Goal: Information Seeking & Learning: Learn about a topic

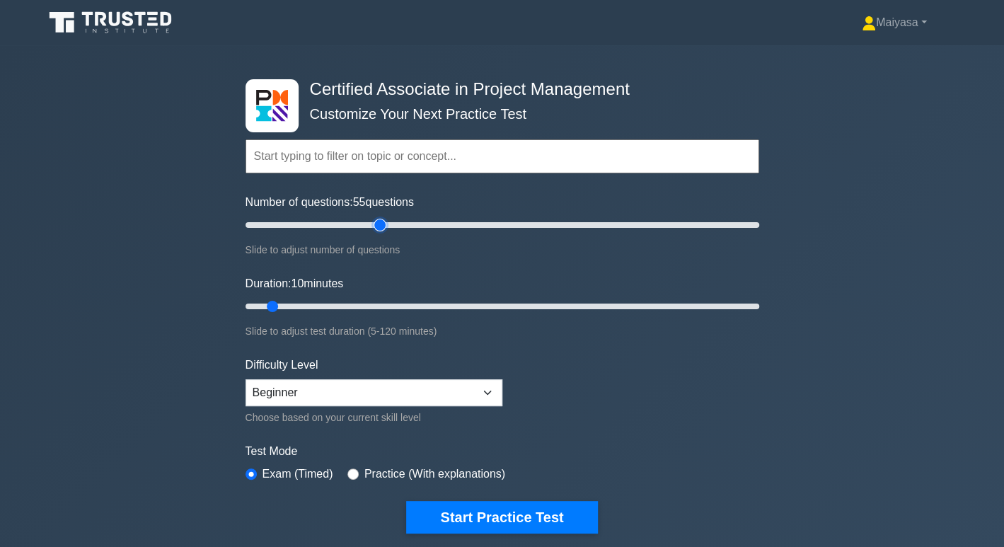
click at [381, 222] on input "Number of questions: 55 questions" at bounding box center [503, 225] width 514 height 17
click at [396, 224] on input "Number of questions: 60 questions" at bounding box center [503, 225] width 514 height 17
click at [377, 225] on input "Number of questions: 60 questions" at bounding box center [503, 225] width 514 height 17
type input "50"
click at [364, 226] on input "Number of questions: 50 questions" at bounding box center [503, 225] width 514 height 17
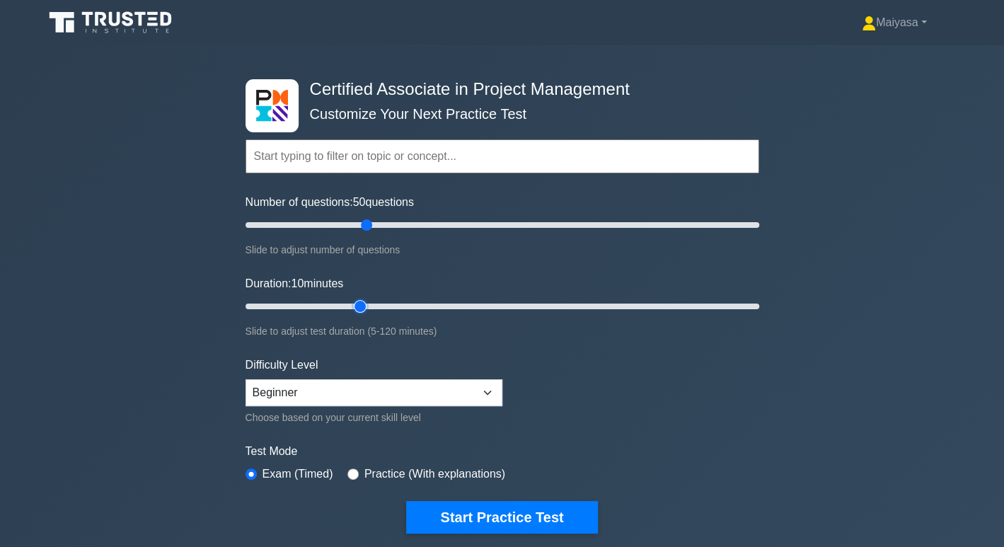
click at [350, 303] on input "Duration: 10 minutes" at bounding box center [503, 306] width 514 height 17
click at [370, 301] on input "Duration: 30 minutes" at bounding box center [503, 306] width 514 height 17
click at [368, 304] on input "Duration: 30 minutes" at bounding box center [503, 306] width 514 height 17
drag, startPoint x: 355, startPoint y: 306, endPoint x: 457, endPoint y: 309, distance: 102.7
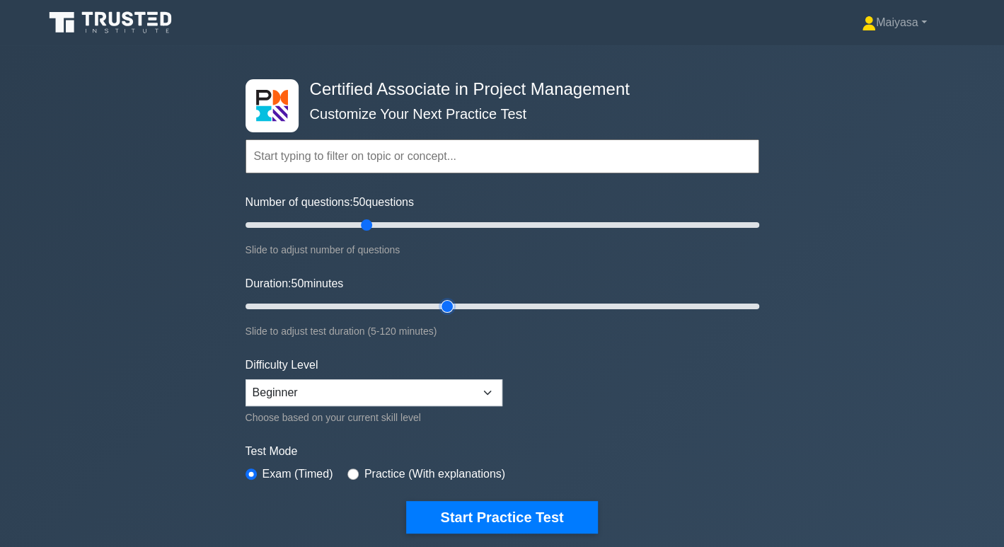
type input "50"
click at [457, 309] on input "Duration: 50 minutes" at bounding box center [503, 306] width 514 height 17
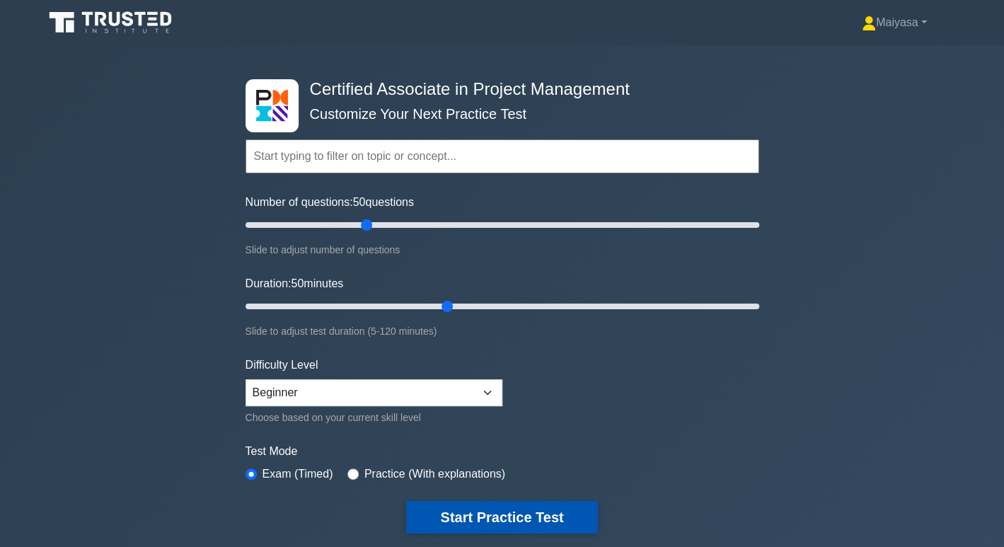
click at [533, 518] on button "Start Practice Test" at bounding box center [501, 517] width 191 height 33
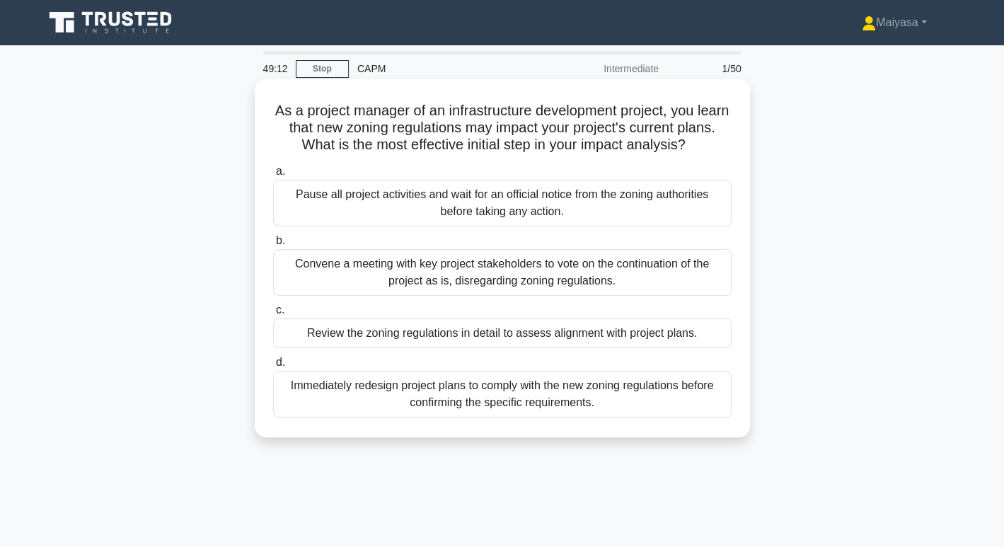
click at [575, 335] on div "Review the zoning regulations in detail to assess alignment with project plans." at bounding box center [502, 333] width 459 height 30
click at [273, 315] on input "c. Review the zoning regulations in detail to assess alignment with project pla…" at bounding box center [273, 310] width 0 height 9
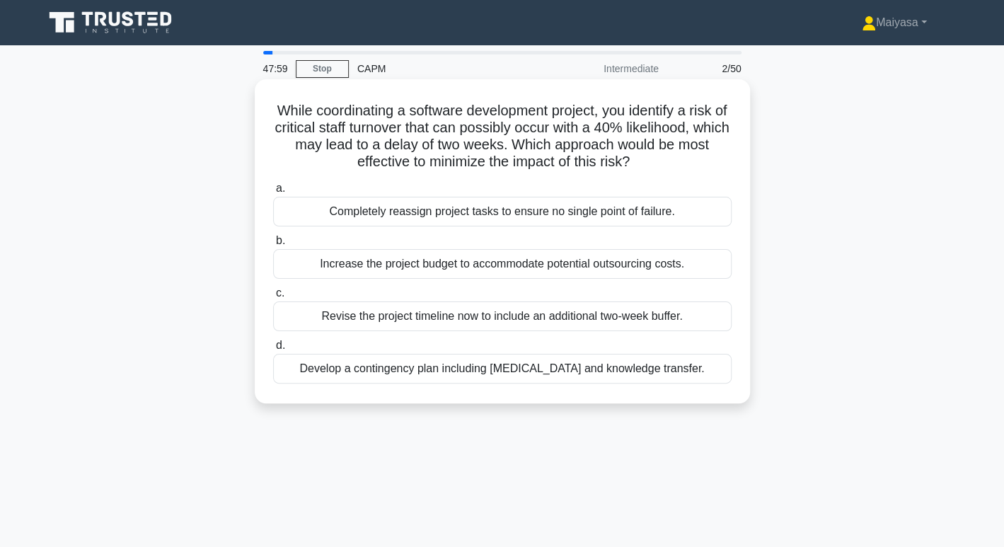
drag, startPoint x: 274, startPoint y: 109, endPoint x: 709, endPoint y: 370, distance: 507.6
click at [709, 370] on div "While coordinating a software development project, you identify a risk of criti…" at bounding box center [502, 241] width 484 height 313
copy div "While coordinating a software development project, you identify a risk of criti…"
click at [382, 367] on div "Develop a contingency plan including cross-training and knowledge transfer." at bounding box center [502, 369] width 459 height 30
click at [273, 350] on input "d. Develop a contingency plan including cross-training and knowledge transfer." at bounding box center [273, 345] width 0 height 9
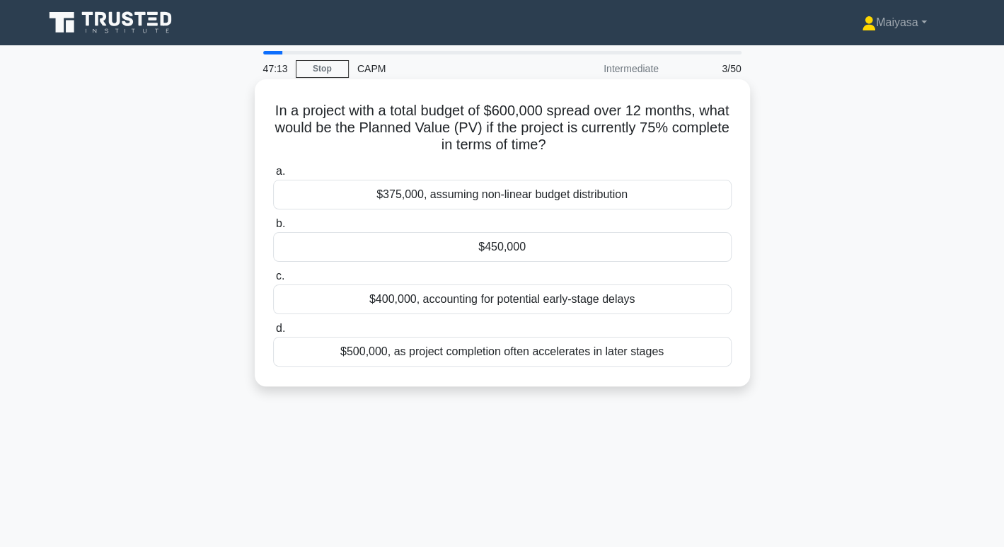
click at [518, 247] on div "$450,000" at bounding box center [502, 247] width 459 height 30
click at [273, 229] on input "b. $450,000" at bounding box center [273, 223] width 0 height 9
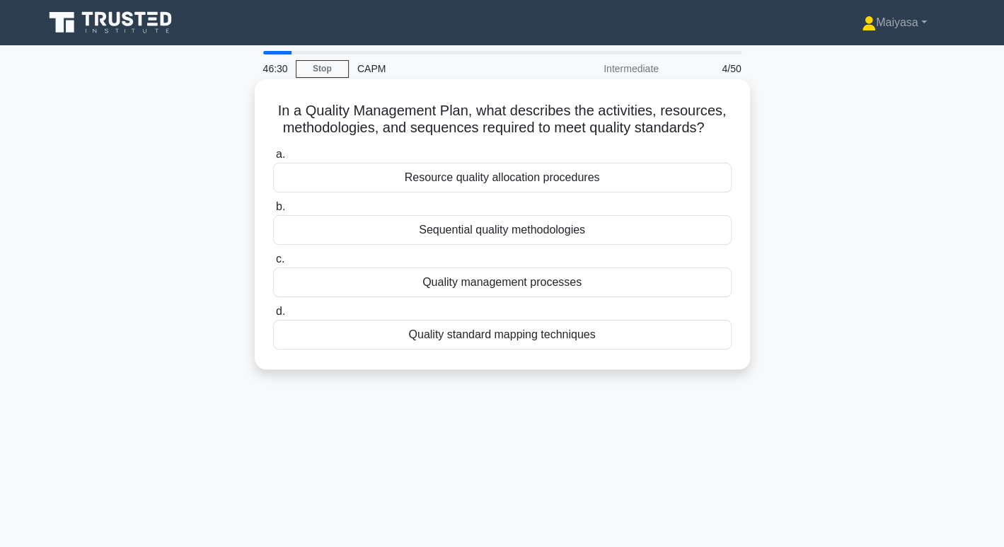
click at [522, 285] on div "Quality management processes" at bounding box center [502, 283] width 459 height 30
click at [273, 264] on input "c. Quality management processes" at bounding box center [273, 259] width 0 height 9
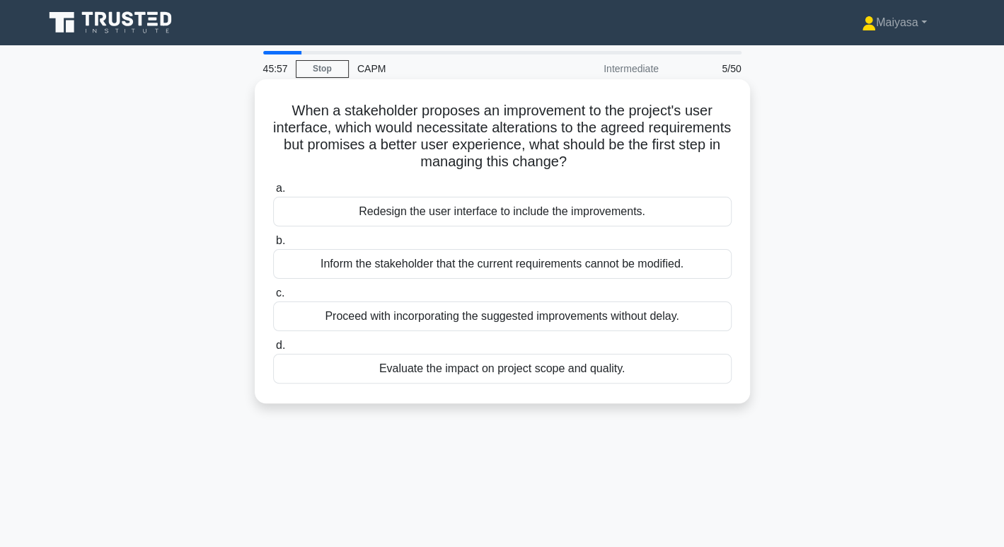
click at [524, 363] on div "Evaluate the impact on project scope and quality." at bounding box center [502, 369] width 459 height 30
click at [273, 350] on input "d. Evaluate the impact on project scope and quality." at bounding box center [273, 345] width 0 height 9
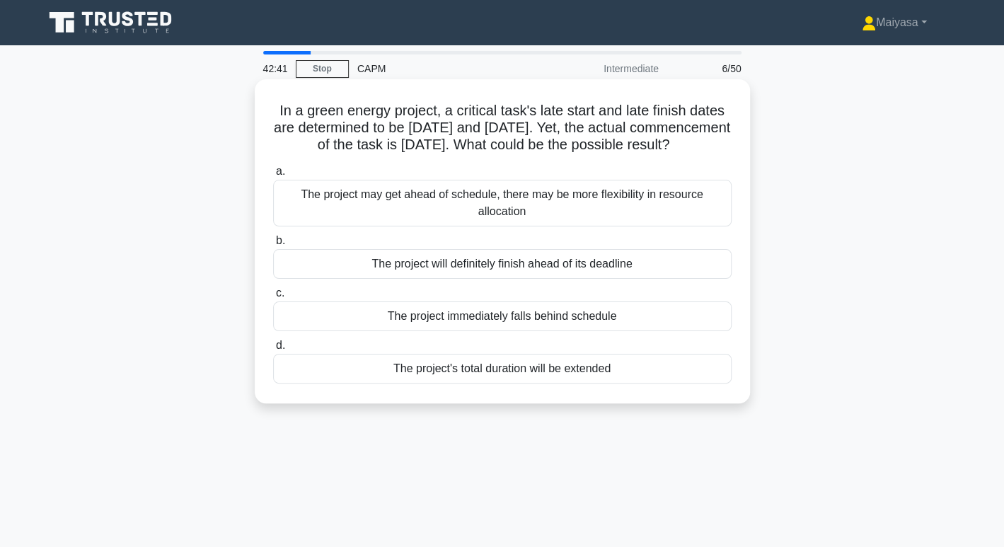
click at [536, 214] on div "The project may get ahead of schedule, there may be more flexibility in resourc…" at bounding box center [502, 203] width 459 height 47
click at [273, 176] on input "a. The project may get ahead of schedule, there may be more flexibility in reso…" at bounding box center [273, 171] width 0 height 9
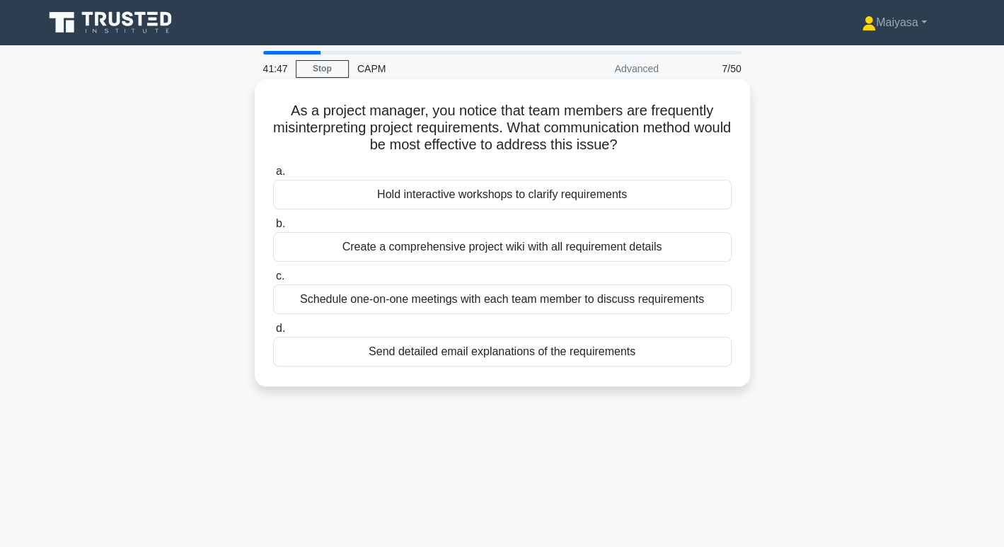
drag, startPoint x: 279, startPoint y: 108, endPoint x: 697, endPoint y: 368, distance: 492.7
click at [697, 368] on div "As a project manager, you notice that team members are frequently misinterpreti…" at bounding box center [502, 233] width 484 height 296
copy div "As a project manager, you notice that team members are frequently misinterpreti…"
click at [489, 193] on div "Hold interactive workshops to clarify requirements" at bounding box center [502, 195] width 459 height 30
click at [273, 176] on input "a. Hold interactive workshops to clarify requirements" at bounding box center [273, 171] width 0 height 9
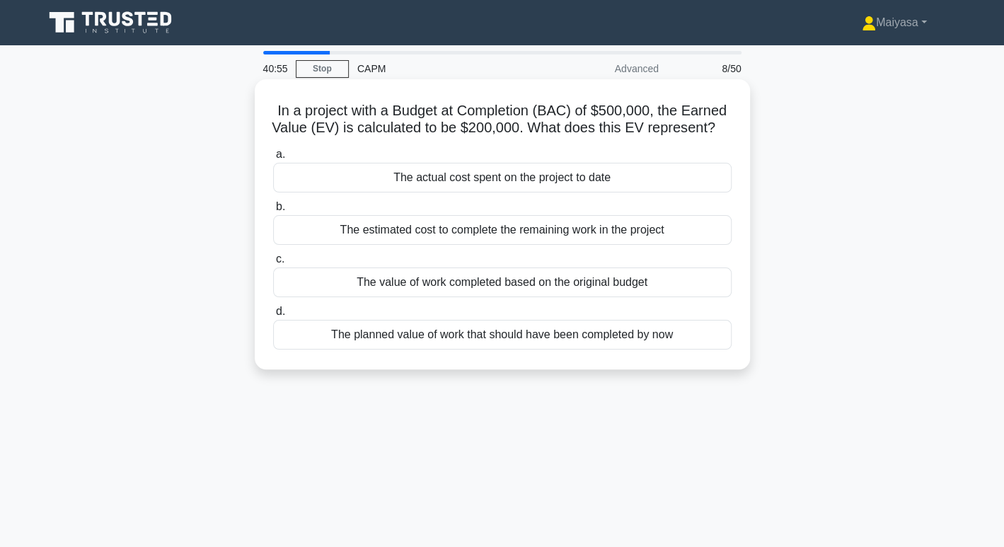
click at [544, 297] on div "The value of work completed based on the original budget" at bounding box center [502, 283] width 459 height 30
click at [273, 264] on input "c. The value of work completed based on the original budget" at bounding box center [273, 259] width 0 height 9
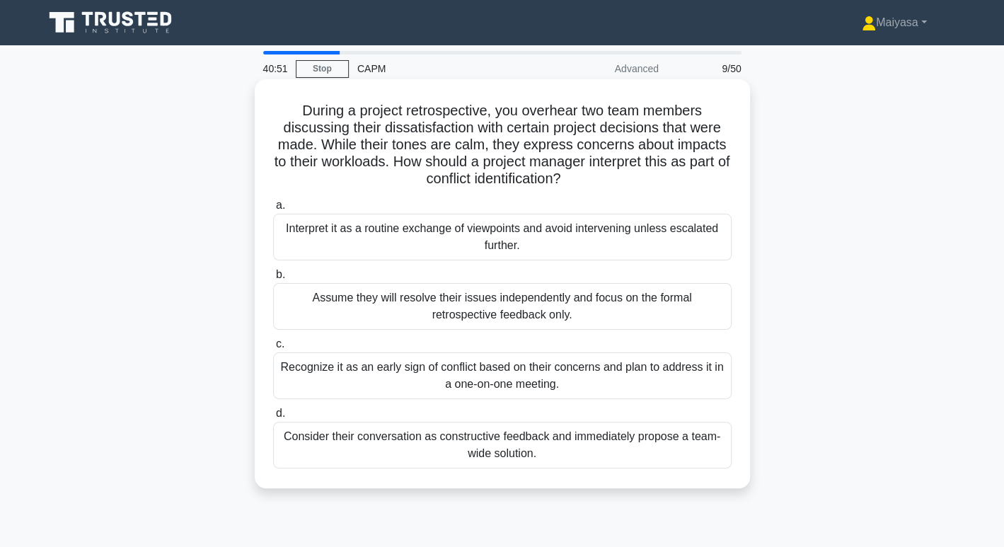
click at [461, 113] on h5 "During a project retrospective, you overhear two team members discussing their …" at bounding box center [502, 145] width 461 height 86
drag, startPoint x: 285, startPoint y: 103, endPoint x: 616, endPoint y: 461, distance: 487.3
click at [616, 461] on div "During a project retrospective, you overhear two team members discussing their …" at bounding box center [502, 284] width 484 height 398
copy div "During a project retrospective, you overhear two team members discussing their …"
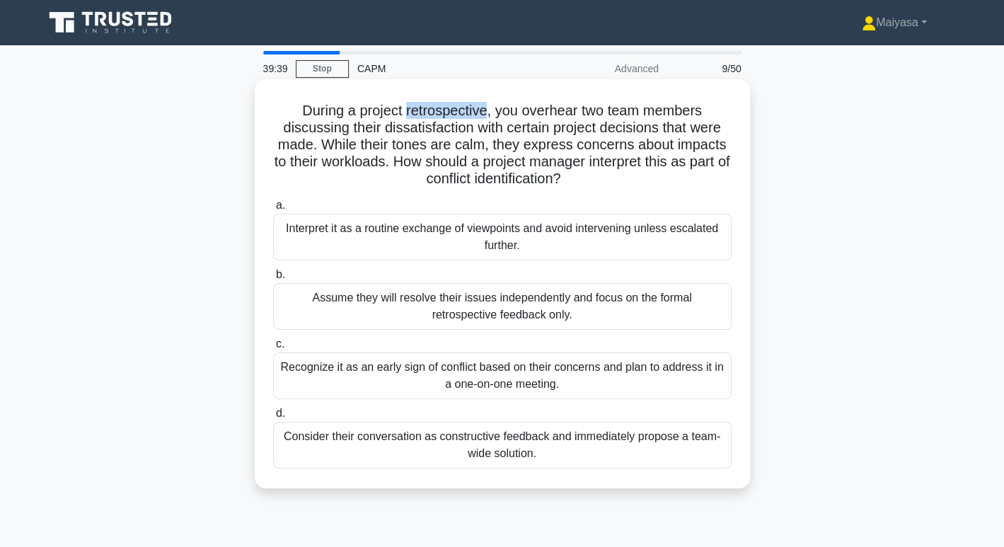
click at [412, 366] on div "Recognize it as an early sign of conflict based on their concerns and plan to a…" at bounding box center [502, 375] width 459 height 47
click at [273, 349] on input "c. Recognize it as an early sign of conflict based on their concerns and plan t…" at bounding box center [273, 344] width 0 height 9
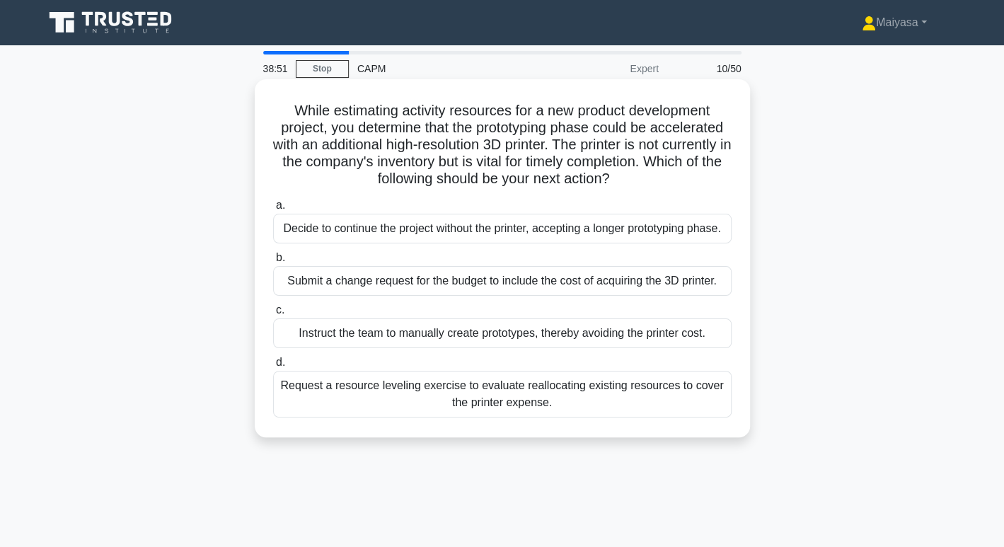
drag, startPoint x: 283, startPoint y: 107, endPoint x: 562, endPoint y: 429, distance: 426.0
click at [562, 429] on div "While estimating activity resources for a new product development project, you …" at bounding box center [502, 258] width 484 height 347
copy div "While estimating activity resources for a new product development project, you …"
click at [464, 289] on div "Submit a change request for the budget to include the cost of acquiring the 3D …" at bounding box center [502, 281] width 459 height 30
click at [273, 263] on input "b. Submit a change request for the budget to include the cost of acquiring the …" at bounding box center [273, 257] width 0 height 9
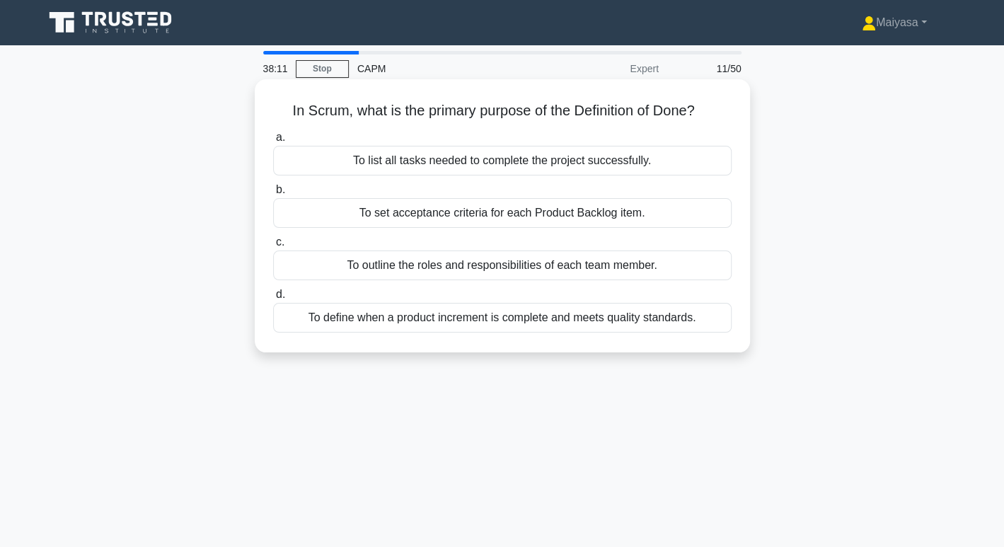
click at [531, 335] on div "In Scrum, what is the primary purpose of the Definition of Done? .spinner_0XTQ{…" at bounding box center [502, 216] width 484 height 262
click at [527, 328] on div "To define when a product increment is complete and meets quality standards." at bounding box center [502, 318] width 459 height 30
click at [273, 299] on input "d. To define when a product increment is complete and meets quality standards." at bounding box center [273, 294] width 0 height 9
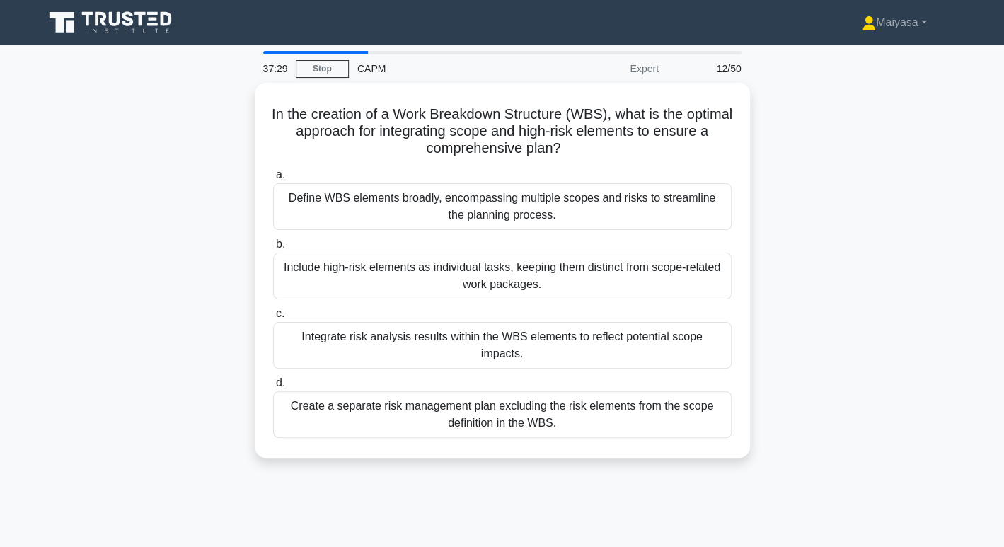
drag, startPoint x: 289, startPoint y: 115, endPoint x: 636, endPoint y: 468, distance: 495.0
click at [636, 468] on div "37:29 Stop CAPM Expert 12/50 In the creation of a Work Breakdown Structure (WBS…" at bounding box center [502, 405] width 934 height 708
copy div "In the creation of a Work Breakdown Structure (WBS), what is the optimal approa…"
click at [579, 463] on div "36:47 Stop CAPM Expert 12/50 In the creation of a Work Breakdown Structure (WBS…" at bounding box center [502, 405] width 934 height 708
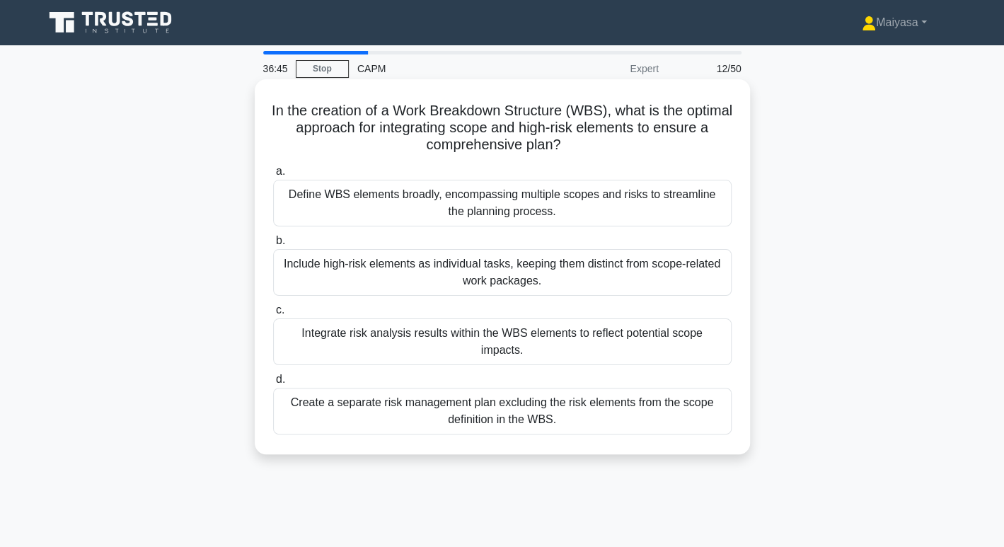
click at [491, 334] on div "Integrate risk analysis results within the WBS elements to reflect potential sc…" at bounding box center [502, 341] width 459 height 47
click at [273, 315] on input "c. Integrate risk analysis results within the WBS elements to reflect potential…" at bounding box center [273, 310] width 0 height 9
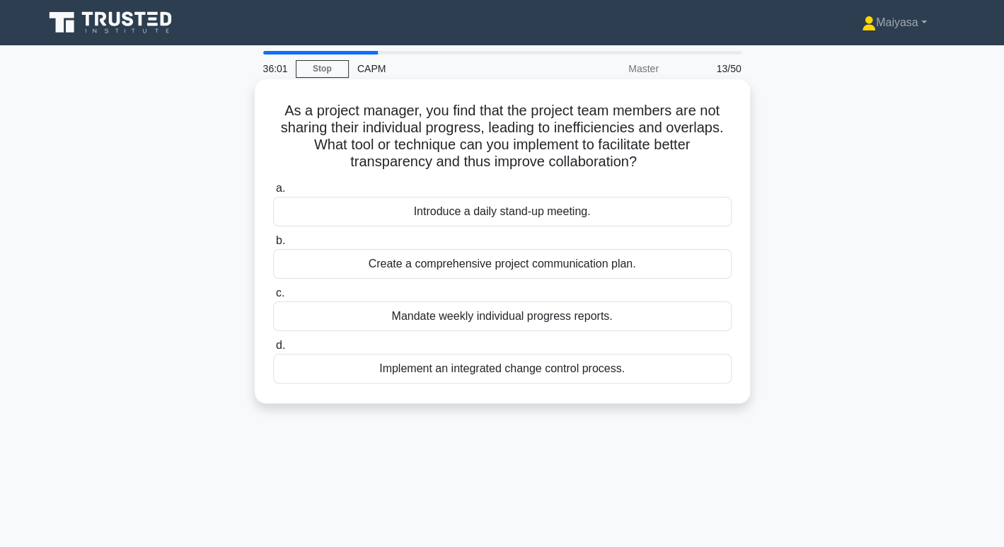
click at [621, 202] on div "Introduce a daily stand-up meeting." at bounding box center [502, 212] width 459 height 30
click at [273, 193] on input "a. Introduce a daily stand-up meeting." at bounding box center [273, 188] width 0 height 9
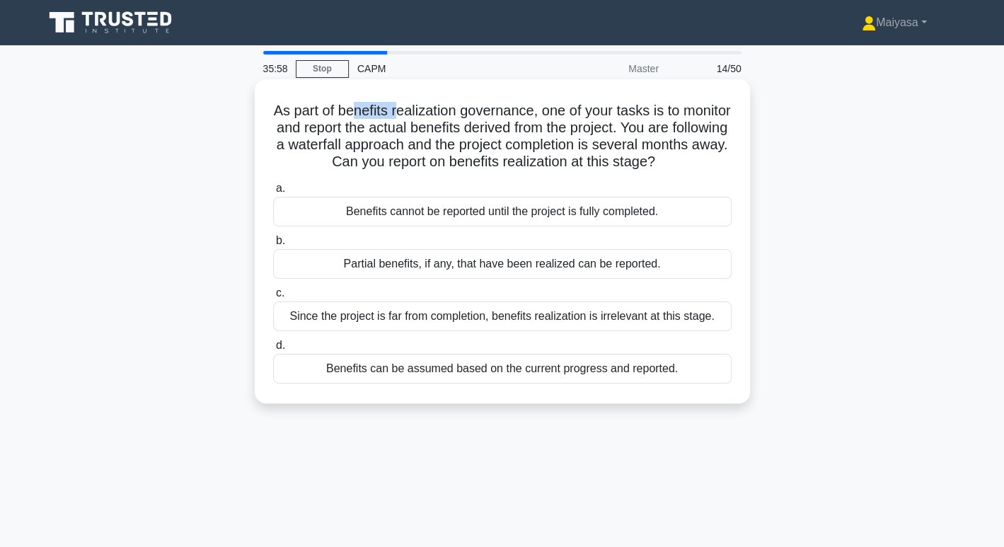
drag, startPoint x: 372, startPoint y: 103, endPoint x: 419, endPoint y: 113, distance: 47.8
click at [419, 113] on h5 "As part of benefits realization governance, one of your tasks is to monitor and…" at bounding box center [502, 136] width 461 height 69
click at [446, 114] on h5 "As part of benefits realization governance, one of your tasks is to monitor and…" at bounding box center [502, 136] width 461 height 69
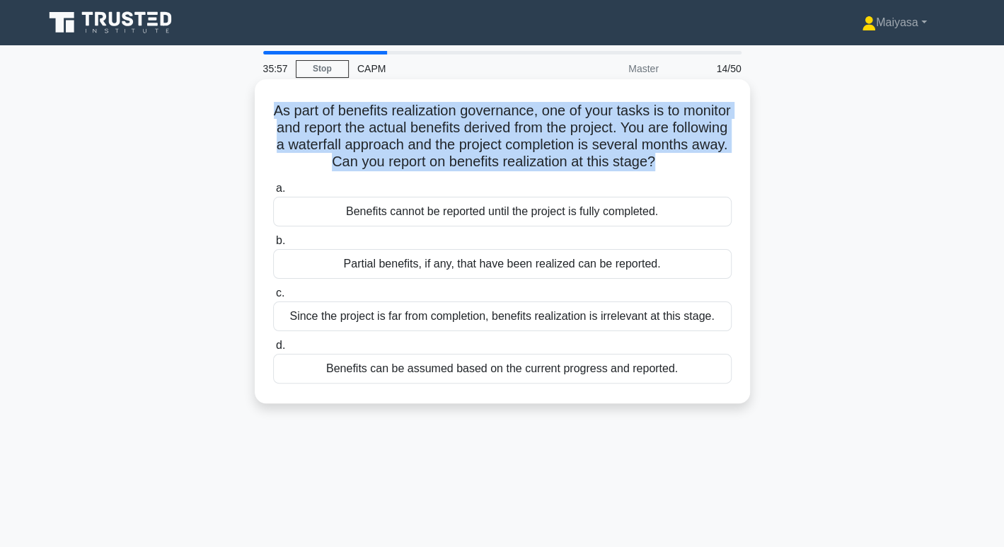
click at [446, 114] on h5 "As part of benefits realization governance, one of your tasks is to monitor and…" at bounding box center [502, 136] width 461 height 69
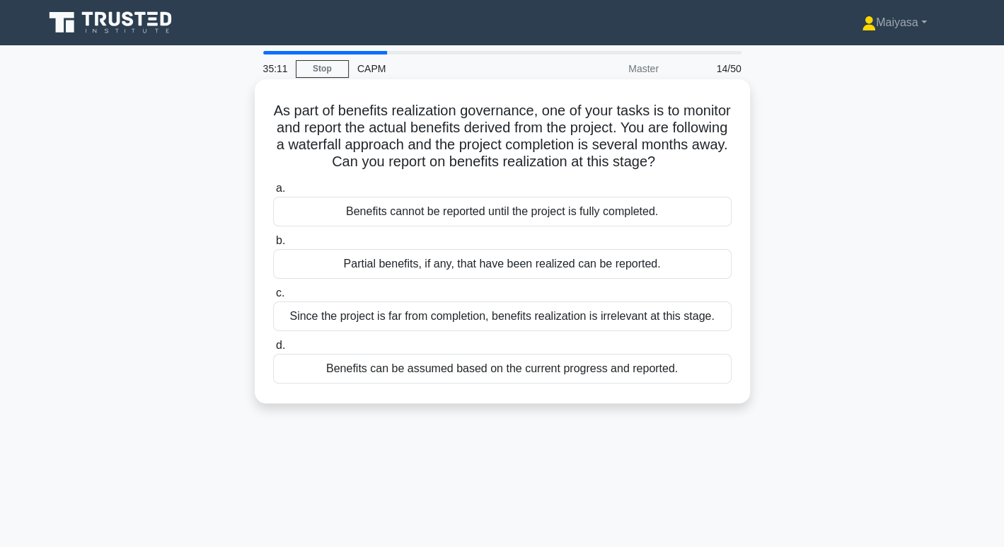
click at [433, 373] on div "Benefits can be assumed based on the current progress and reported." at bounding box center [502, 369] width 459 height 30
click at [273, 350] on input "d. Benefits can be assumed based on the current progress and reported." at bounding box center [273, 345] width 0 height 9
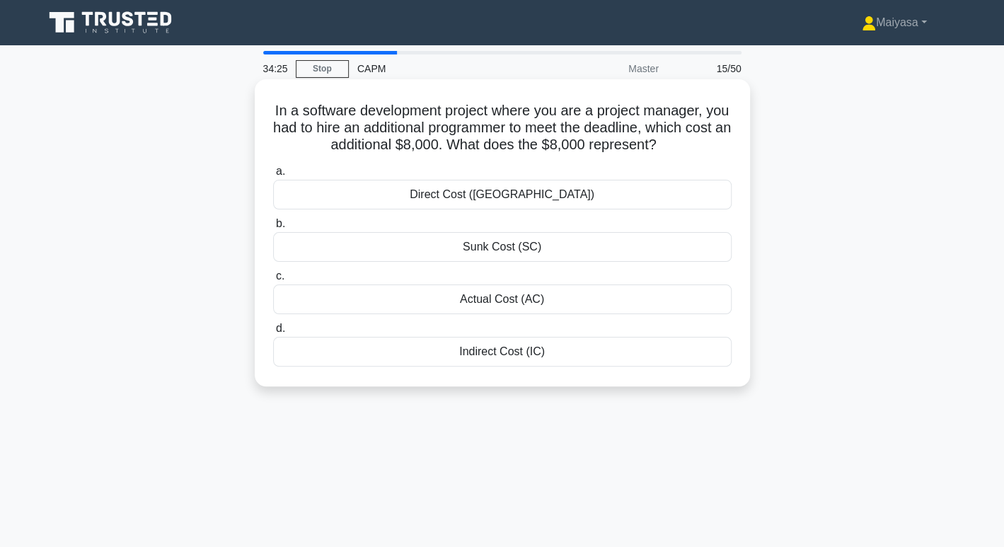
click at [532, 346] on div "Indirect Cost (IC)" at bounding box center [502, 352] width 459 height 30
click at [273, 333] on input "d. Indirect Cost (IC)" at bounding box center [273, 328] width 0 height 9
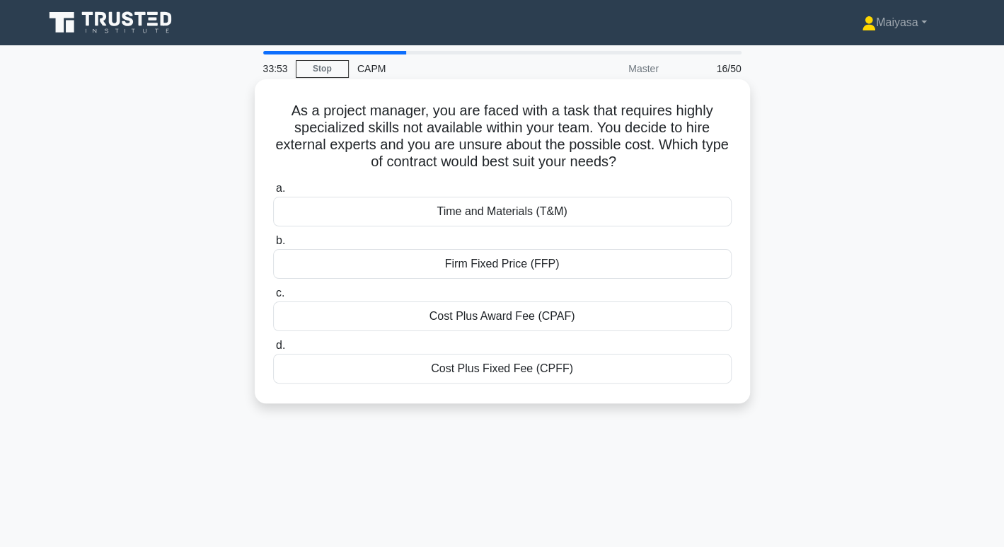
drag, startPoint x: 278, startPoint y: 115, endPoint x: 587, endPoint y: 402, distance: 421.2
click at [587, 402] on div "As a project manager, you are faced with a task that requires highly specialize…" at bounding box center [502, 241] width 495 height 324
copy div "As a project manager, you are faced with a task that requires highly specialize…"
click at [534, 205] on div "Time and Materials (T&M)" at bounding box center [502, 212] width 459 height 30
click at [273, 193] on input "a. Time and Materials (T&M)" at bounding box center [273, 188] width 0 height 9
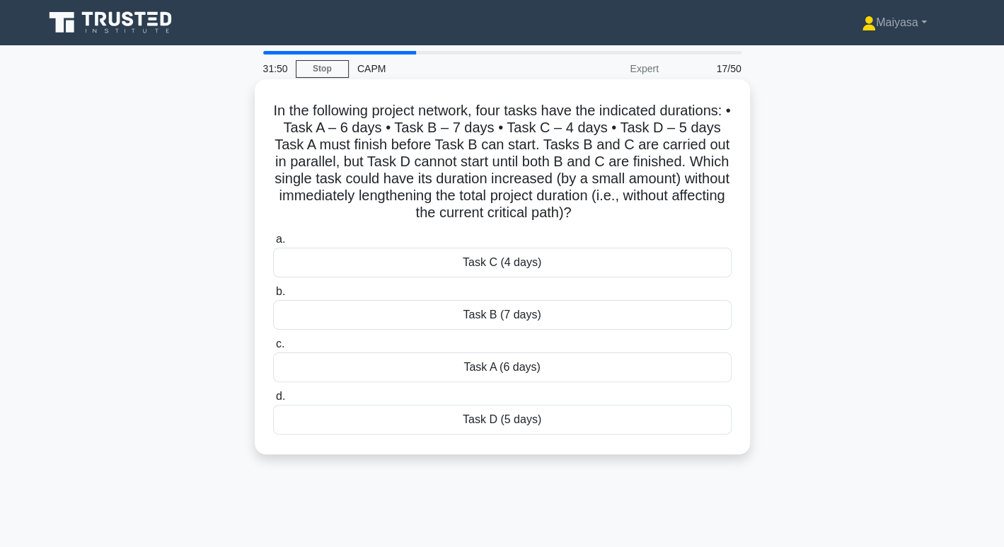
click at [553, 255] on div "Task C (4 days)" at bounding box center [502, 263] width 459 height 30
click at [273, 244] on input "a. Task C (4 days)" at bounding box center [273, 239] width 0 height 9
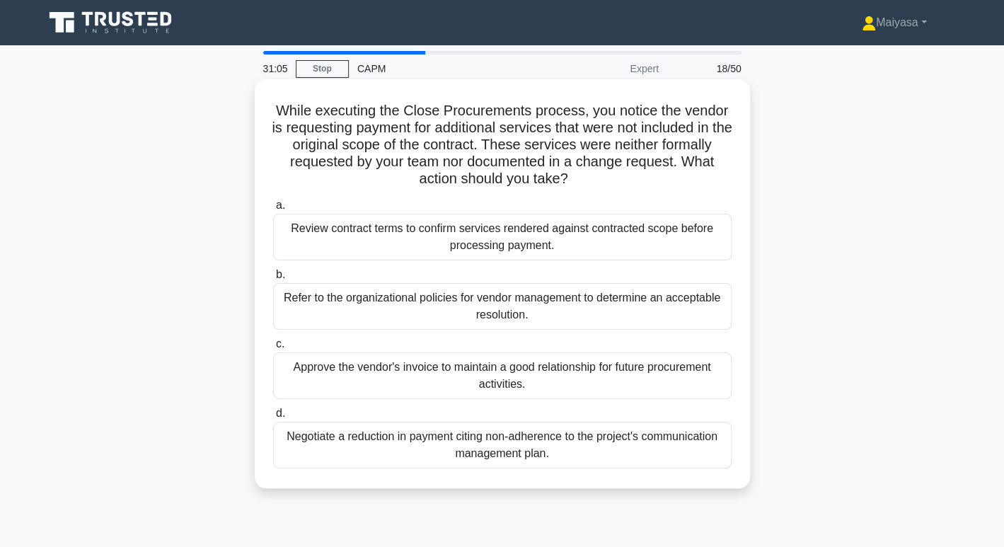
click at [562, 311] on div "Refer to the organizational policies for vendor management to determine an acce…" at bounding box center [502, 306] width 459 height 47
click at [273, 280] on input "b. Refer to the organizational policies for vendor management to determine an a…" at bounding box center [273, 274] width 0 height 9
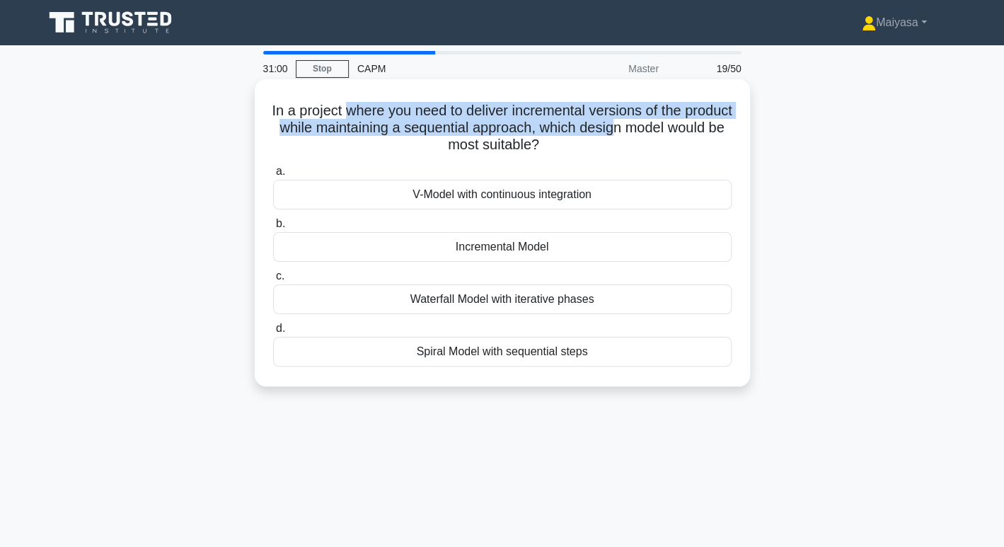
drag, startPoint x: 368, startPoint y: 108, endPoint x: 677, endPoint y: 121, distance: 309.6
click at [677, 121] on h5 "In a project where you need to deliver incremental versions of the product whil…" at bounding box center [502, 128] width 461 height 52
click at [437, 129] on h5 "In a project where you need to deliver incremental versions of the product whil…" at bounding box center [502, 128] width 461 height 52
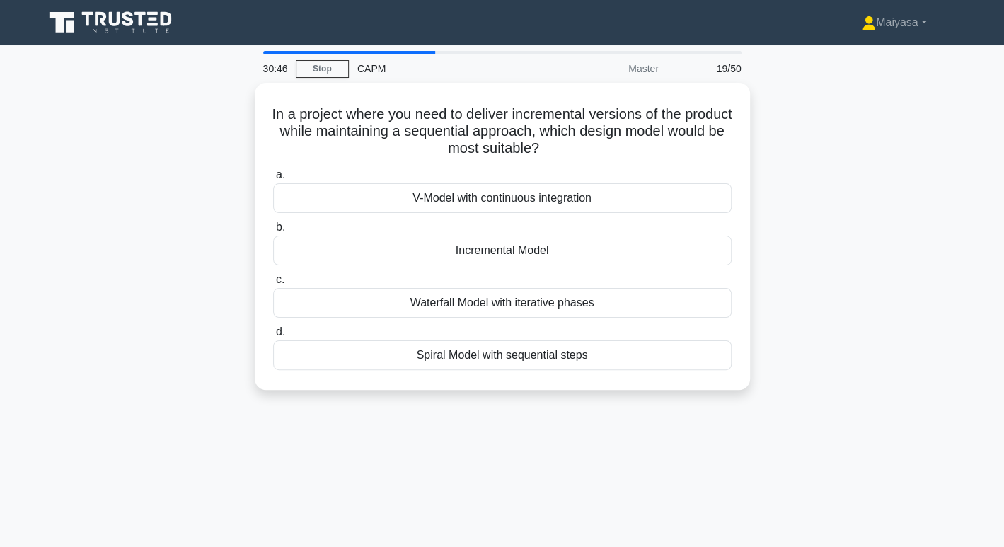
drag, startPoint x: 287, startPoint y: 108, endPoint x: 610, endPoint y: 394, distance: 431.2
click at [610, 394] on div "In a project where you need to deliver incremental versions of the product whil…" at bounding box center [502, 245] width 934 height 324
copy div "In a project where you need to deliver incremental versions of the product whil…"
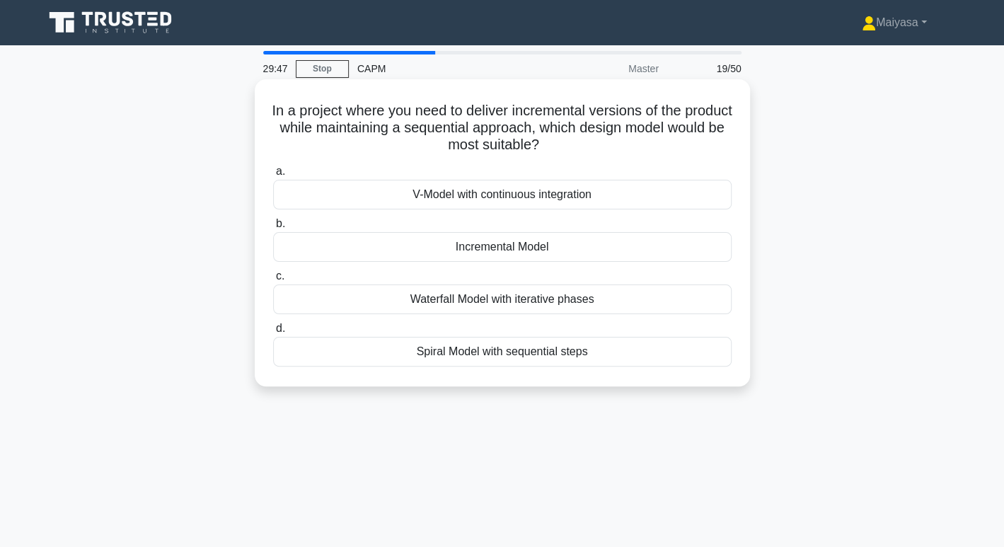
click at [541, 250] on div "Incremental Model" at bounding box center [502, 247] width 459 height 30
click at [273, 229] on input "b. Incremental Model" at bounding box center [273, 223] width 0 height 9
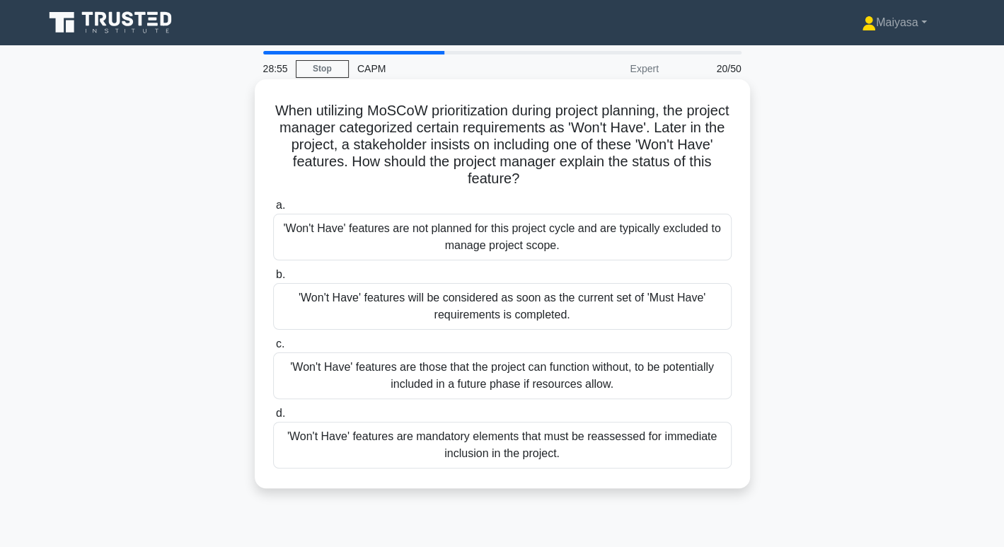
click at [541, 367] on div "'Won't Have' features are those that the project can function without, to be po…" at bounding box center [502, 375] width 459 height 47
click at [273, 349] on input "c. 'Won't Have' features are those that the project can function without, to be…" at bounding box center [273, 344] width 0 height 9
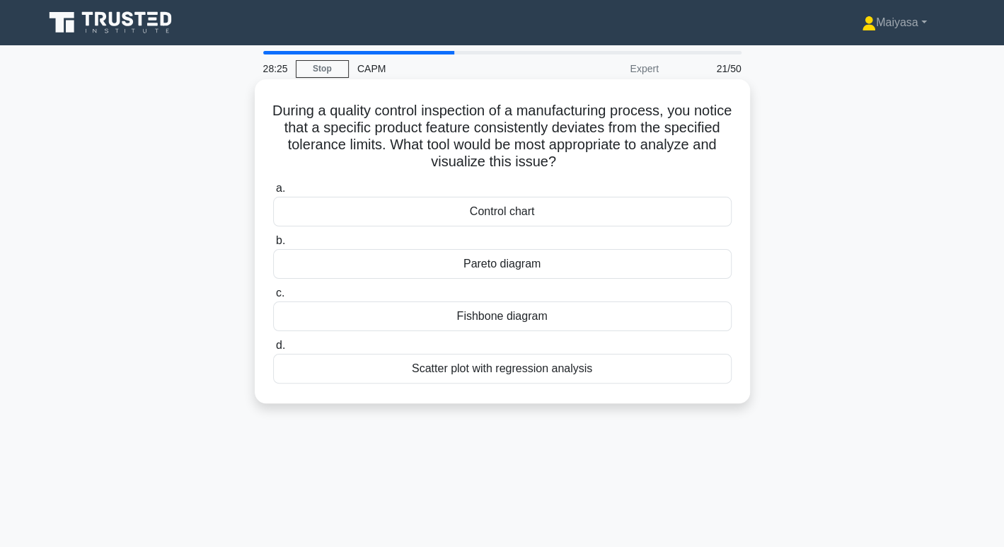
drag, startPoint x: 387, startPoint y: 372, endPoint x: 616, endPoint y: 376, distance: 228.6
click at [616, 376] on div "Scatter plot with regression analysis" at bounding box center [502, 369] width 459 height 30
copy div "Scatter plot with regression analysis"
drag, startPoint x: 427, startPoint y: 268, endPoint x: 579, endPoint y: 268, distance: 152.2
click at [579, 268] on div "Pareto diagram" at bounding box center [502, 264] width 459 height 30
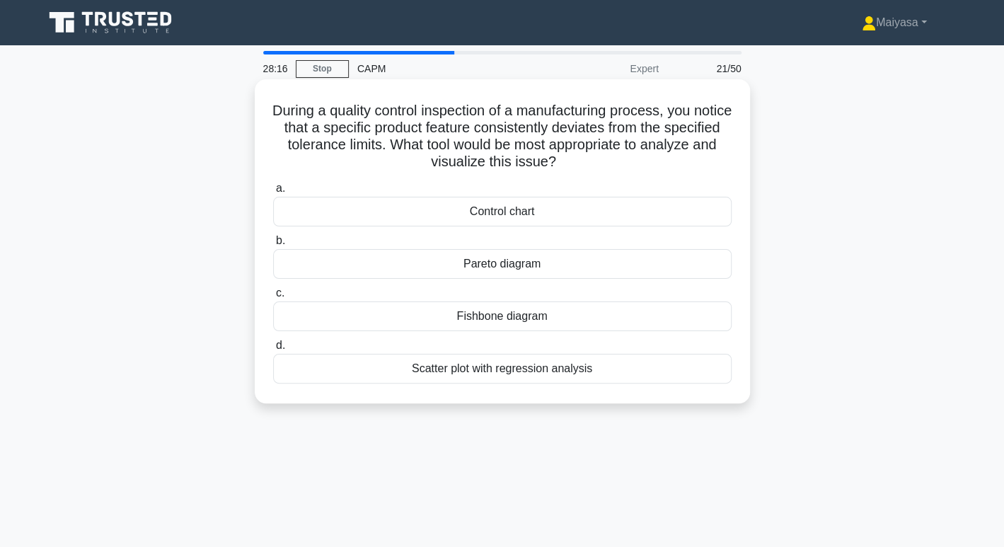
copy div "Pareto diagram"
drag, startPoint x: 465, startPoint y: 215, endPoint x: 590, endPoint y: 215, distance: 124.6
click at [590, 215] on div "Control chart" at bounding box center [502, 212] width 459 height 30
copy div "Control chart"
click at [517, 360] on div "Scatter plot with regression analysis" at bounding box center [502, 369] width 459 height 30
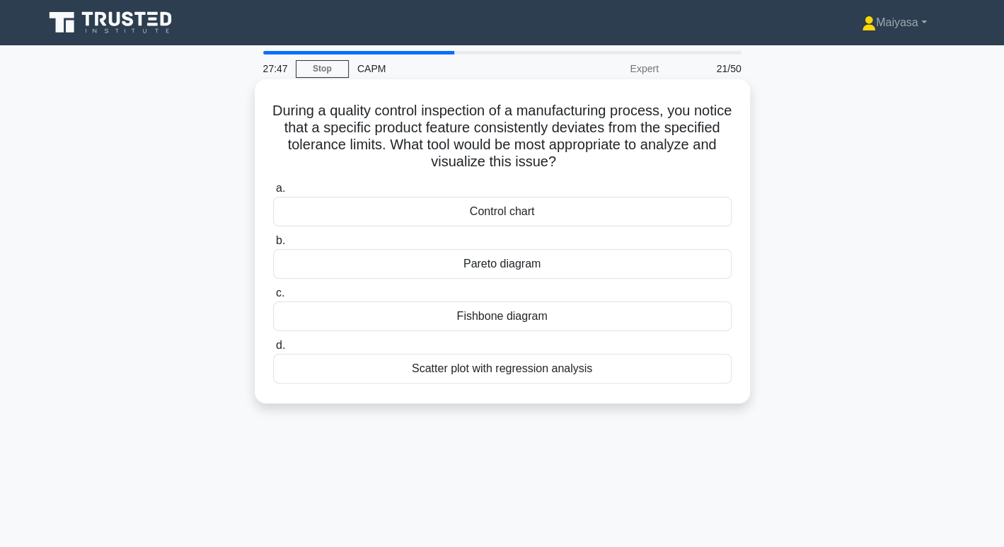
click at [273, 350] on input "d. Scatter plot with regression analysis" at bounding box center [273, 345] width 0 height 9
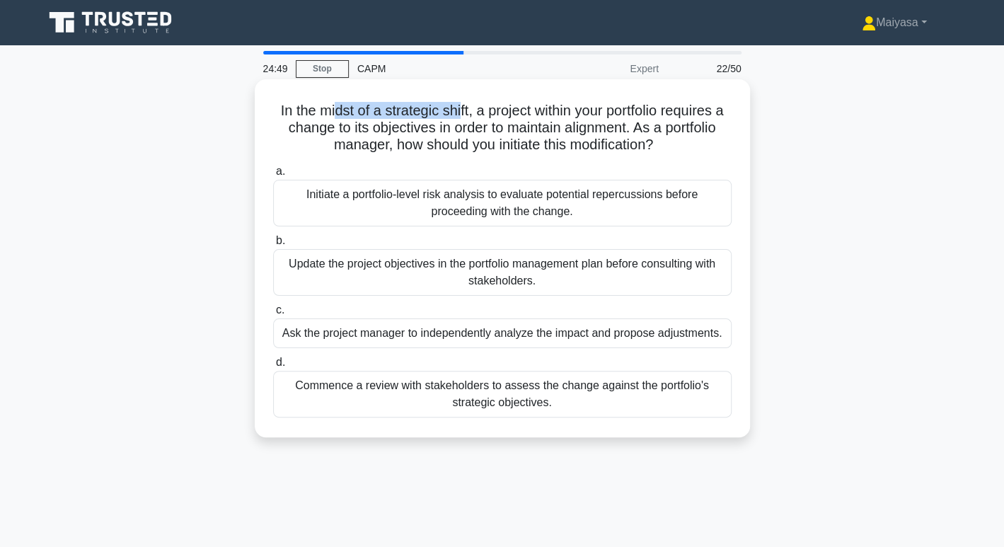
drag, startPoint x: 332, startPoint y: 107, endPoint x: 461, endPoint y: 104, distance: 128.8
click at [461, 104] on h5 "In the midst of a strategic shift, a project within your portfolio requires a c…" at bounding box center [502, 128] width 461 height 52
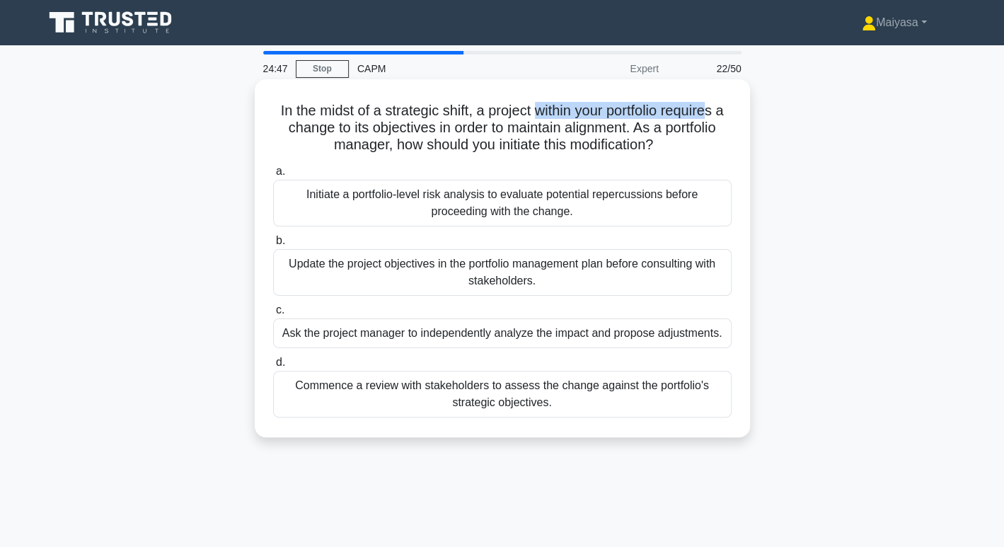
drag, startPoint x: 539, startPoint y: 109, endPoint x: 720, endPoint y: 103, distance: 181.3
click at [720, 103] on h5 "In the midst of a strategic shift, a project within your portfolio requires a c…" at bounding box center [502, 128] width 461 height 52
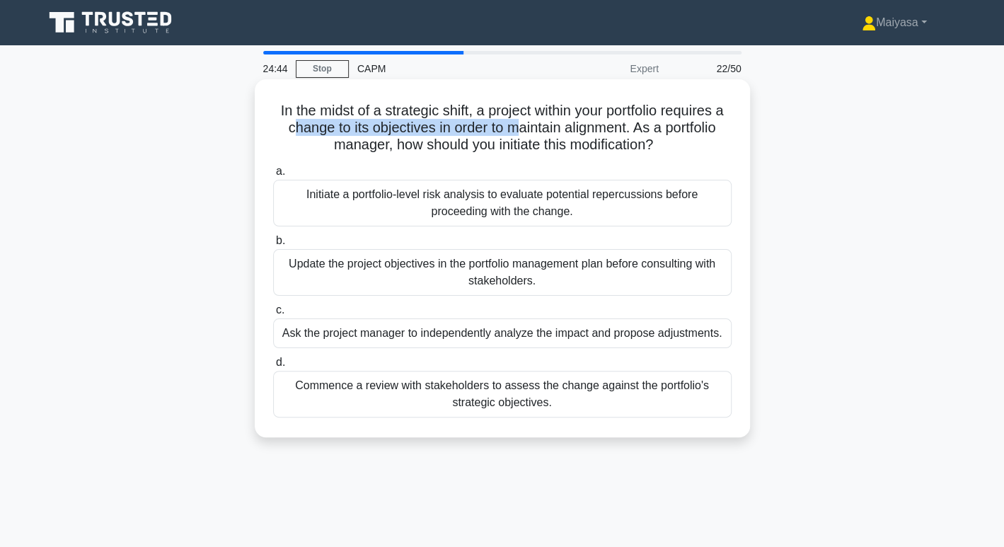
drag, startPoint x: 293, startPoint y: 130, endPoint x: 527, endPoint y: 123, distance: 233.6
click at [527, 123] on h5 "In the midst of a strategic shift, a project within your portfolio requires a c…" at bounding box center [502, 128] width 461 height 52
click at [589, 122] on h5 "In the midst of a strategic shift, a project within your portfolio requires a c…" at bounding box center [502, 128] width 461 height 52
click at [457, 192] on div "Initiate a portfolio-level risk analysis to evaluate potential repercussions be…" at bounding box center [502, 203] width 459 height 47
click at [273, 176] on input "a. Initiate a portfolio-level risk analysis to evaluate potential repercussions…" at bounding box center [273, 171] width 0 height 9
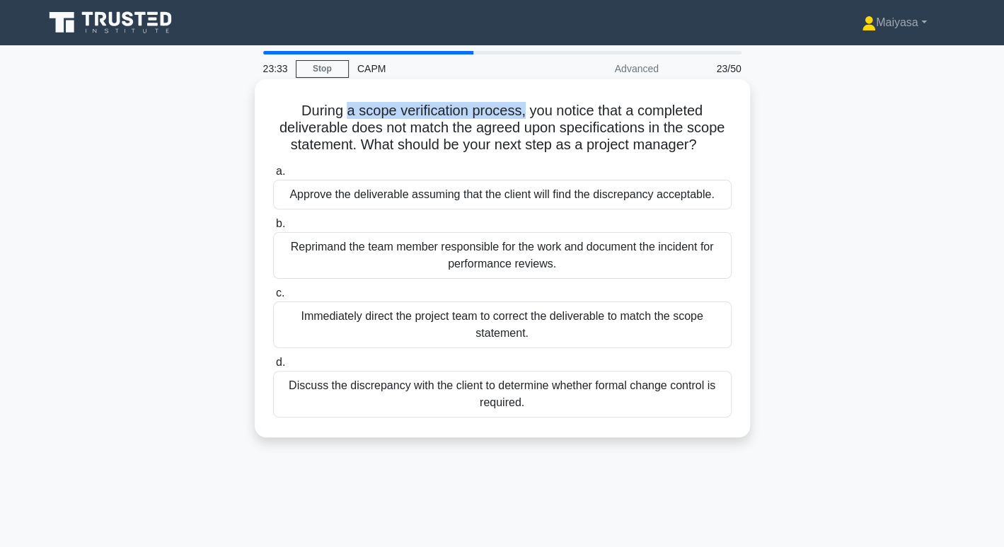
drag, startPoint x: 343, startPoint y: 109, endPoint x: 523, endPoint y: 103, distance: 179.9
click at [523, 103] on h5 "During a scope verification process, you notice that a completed deliverable do…" at bounding box center [502, 128] width 461 height 52
click at [573, 132] on h5 "During a scope verification process, you notice that a completed deliverable do…" at bounding box center [502, 128] width 461 height 52
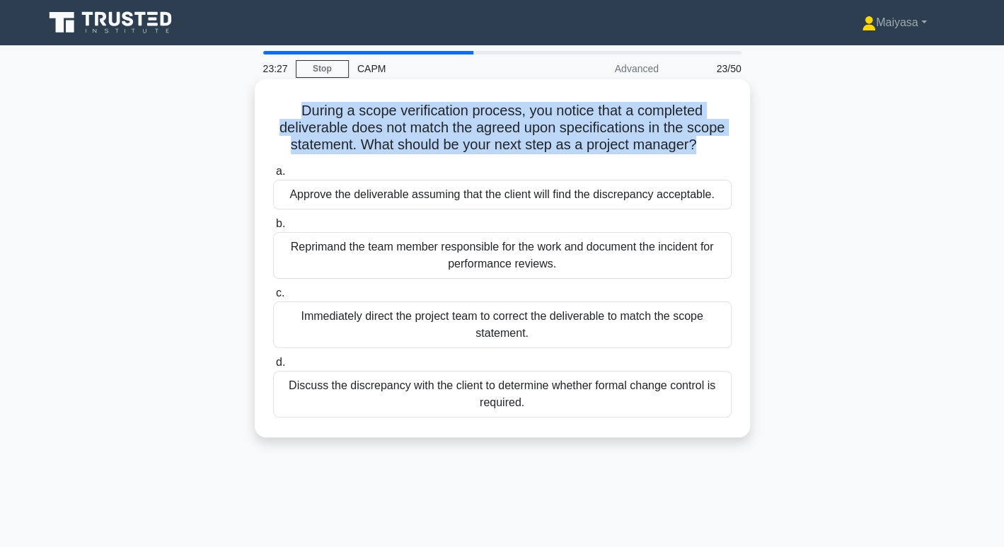
click at [573, 132] on h5 "During a scope verification process, you notice that a completed deliverable do…" at bounding box center [502, 128] width 461 height 52
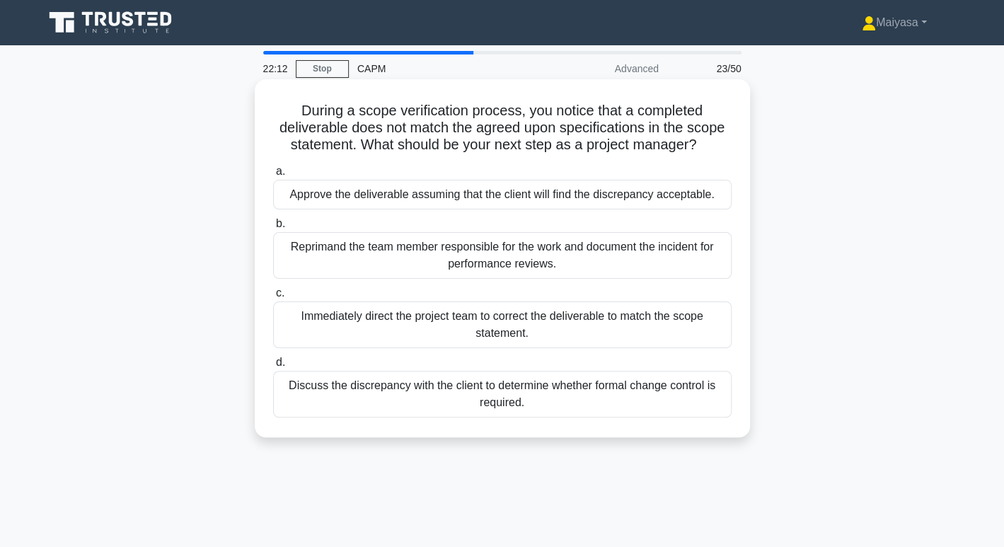
click at [602, 260] on div "Reprimand the team member responsible for the work and document the incident fo…" at bounding box center [502, 255] width 459 height 47
click at [273, 229] on input "b. Reprimand the team member responsible for the work and document the incident…" at bounding box center [273, 223] width 0 height 9
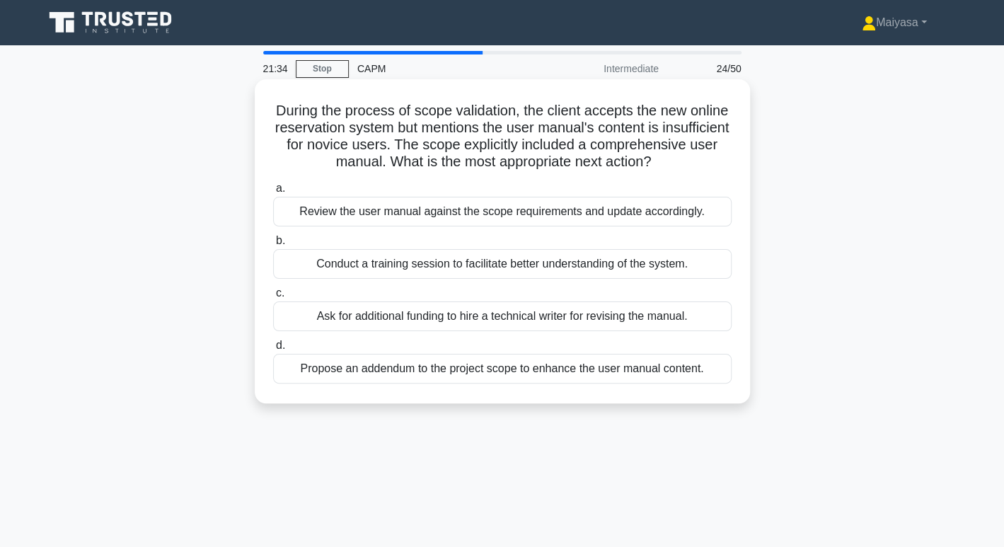
click at [604, 279] on div "Conduct a training session to facilitate better understanding of the system." at bounding box center [502, 264] width 459 height 30
click at [273, 246] on input "b. Conduct a training session to facilitate better understanding of the system." at bounding box center [273, 240] width 0 height 9
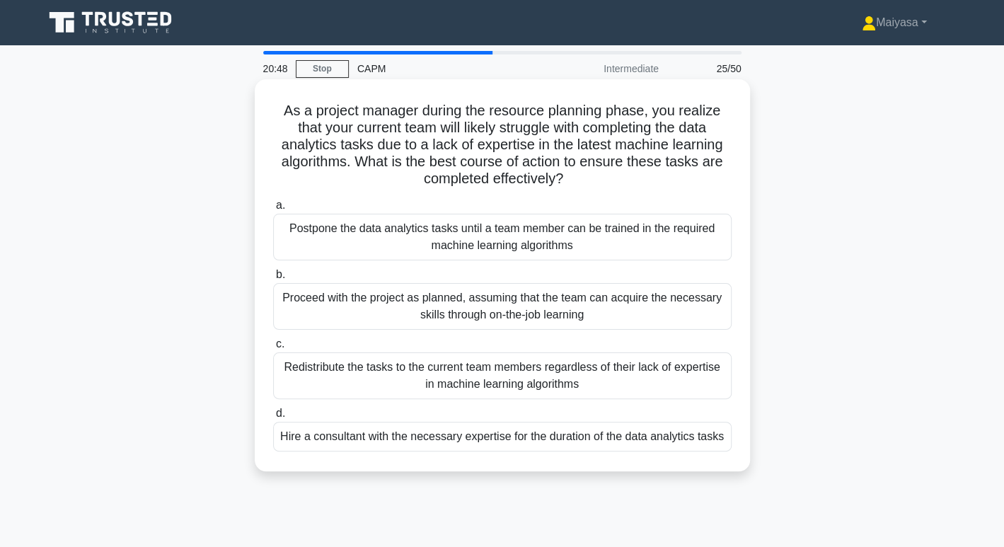
click at [555, 435] on div "Hire a consultant with the necessary expertise for the duration of the data ana…" at bounding box center [502, 437] width 459 height 30
click at [273, 418] on input "d. Hire a consultant with the necessary expertise for the duration of the data …" at bounding box center [273, 413] width 0 height 9
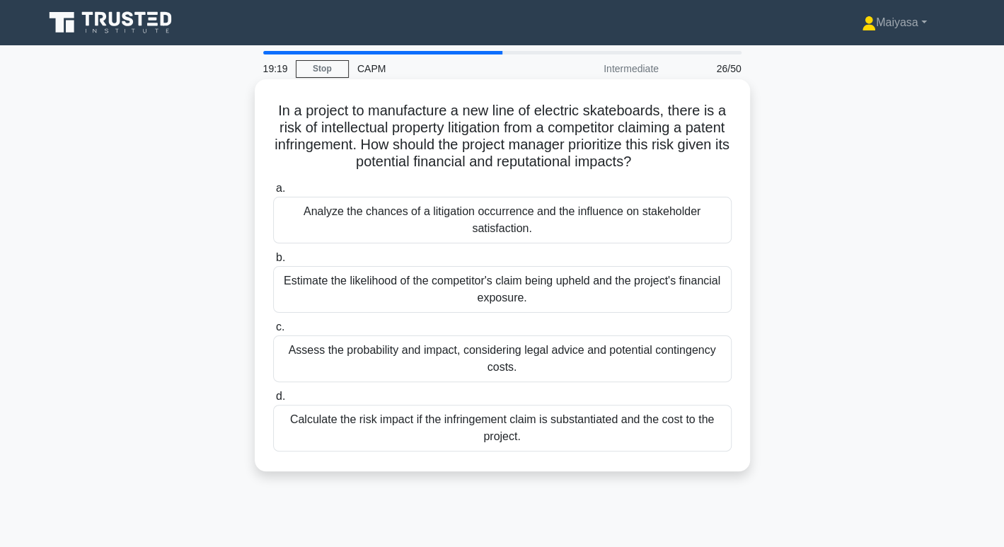
click at [667, 367] on div "Assess the probability and impact, considering legal advice and potential conti…" at bounding box center [502, 358] width 459 height 47
click at [273, 332] on input "c. Assess the probability and impact, considering legal advice and potential co…" at bounding box center [273, 327] width 0 height 9
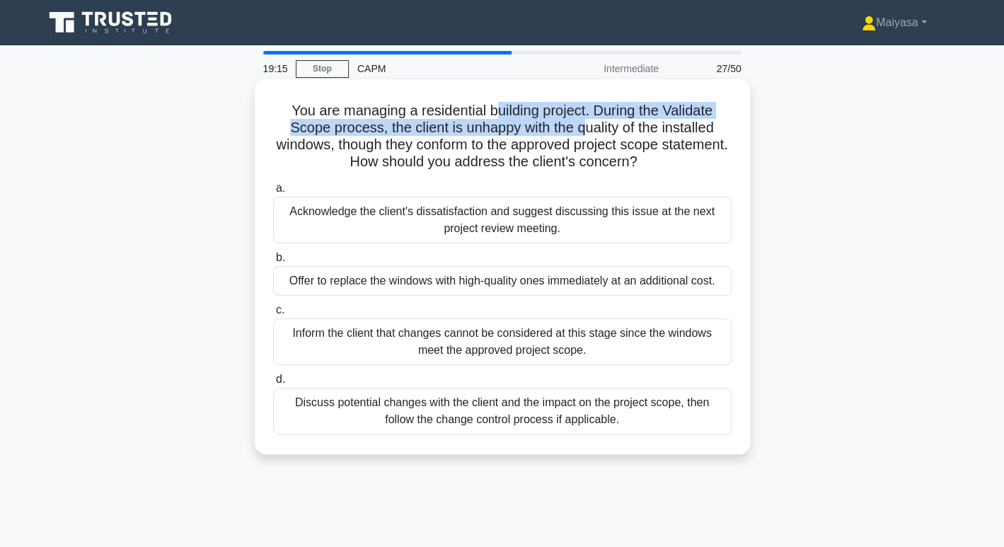
drag, startPoint x: 497, startPoint y: 107, endPoint x: 582, endPoint y: 130, distance: 88.6
click at [582, 130] on h5 "You are managing a residential building project. During the Validate Scope proc…" at bounding box center [502, 136] width 461 height 69
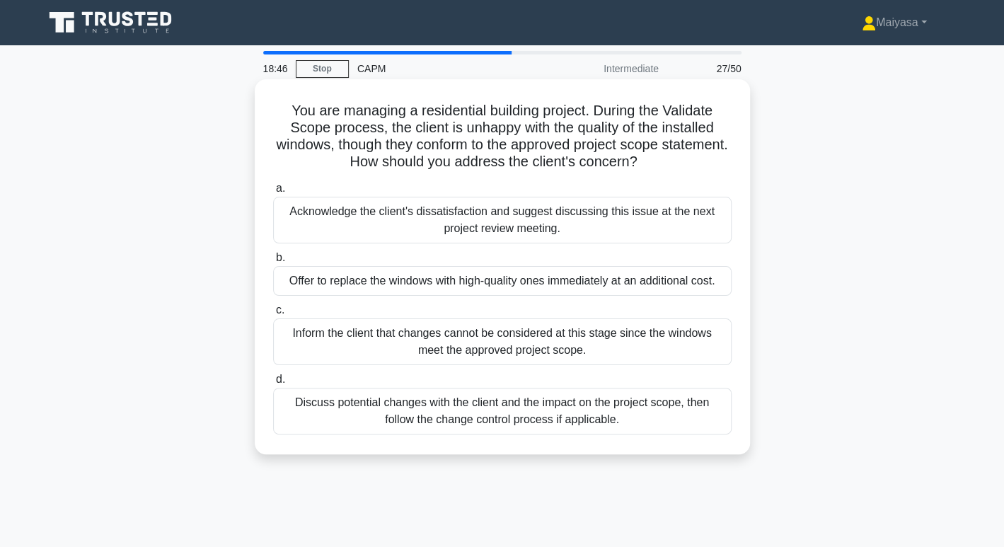
click at [574, 413] on div "Discuss potential changes with the client and the impact on the project scope, …" at bounding box center [502, 411] width 459 height 47
click at [273, 384] on input "d. Discuss potential changes with the client and the impact on the project scop…" at bounding box center [273, 379] width 0 height 9
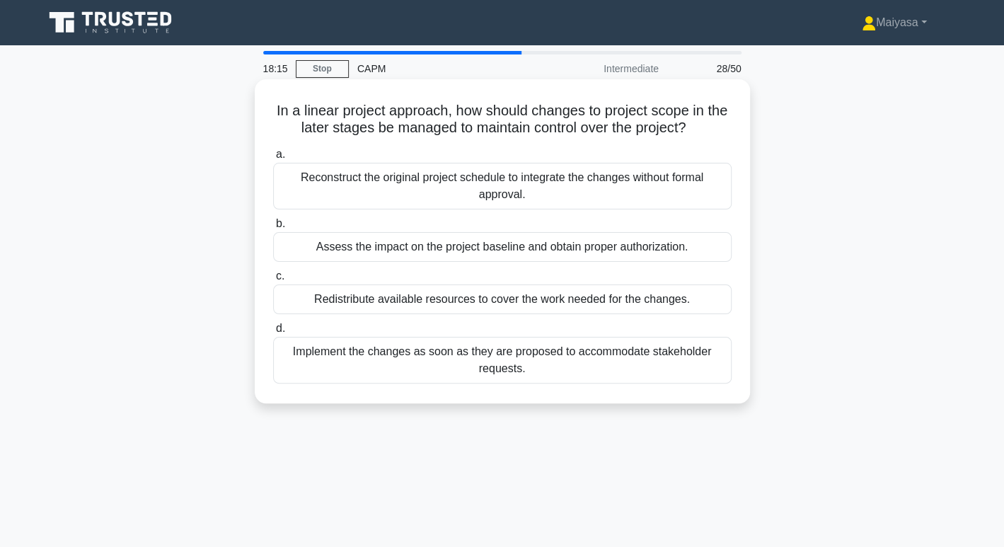
click at [596, 245] on div "Assess the impact on the project baseline and obtain proper authorization." at bounding box center [502, 247] width 459 height 30
click at [273, 229] on input "b. Assess the impact on the project baseline and obtain proper authorization." at bounding box center [273, 223] width 0 height 9
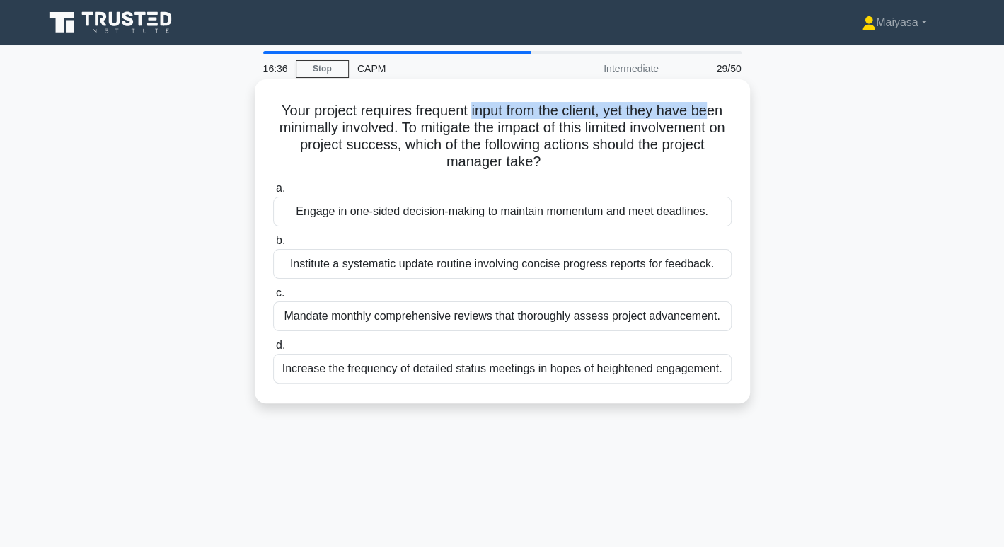
drag, startPoint x: 470, startPoint y: 109, endPoint x: 714, endPoint y: 111, distance: 244.2
click at [714, 111] on h5 "Your project requires frequent input from the client, yet they have been minima…" at bounding box center [502, 136] width 461 height 69
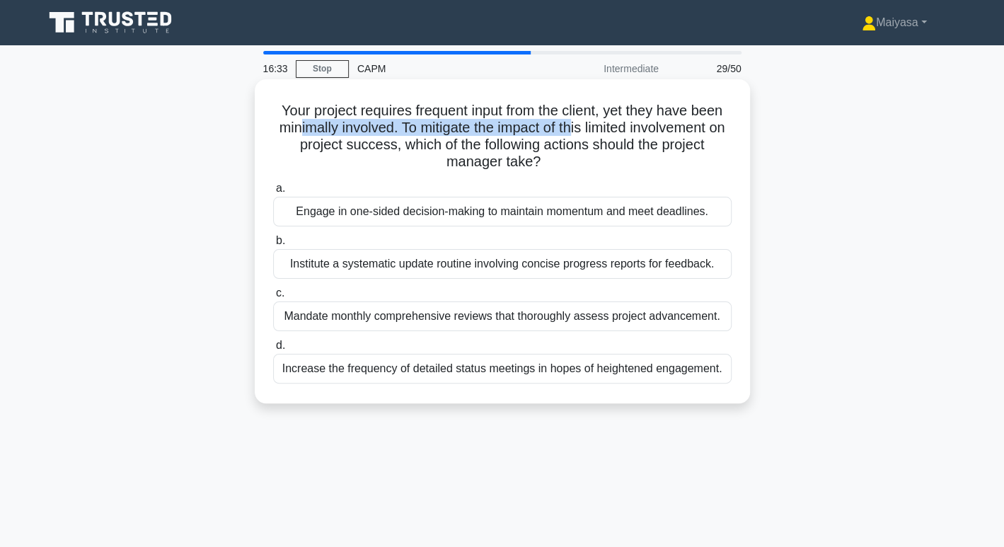
drag, startPoint x: 302, startPoint y: 132, endPoint x: 582, endPoint y: 125, distance: 280.3
click at [582, 125] on h5 "Your project requires frequent input from the client, yet they have been minima…" at bounding box center [502, 136] width 461 height 69
click at [591, 144] on h5 "Your project requires frequent input from the client, yet they have been minima…" at bounding box center [502, 136] width 461 height 69
click at [576, 202] on div "Engage in one-sided decision-making to maintain momentum and meet deadlines." at bounding box center [502, 212] width 459 height 30
click at [273, 193] on input "a. Engage in one-sided decision-making to maintain momentum and meet deadlines." at bounding box center [273, 188] width 0 height 9
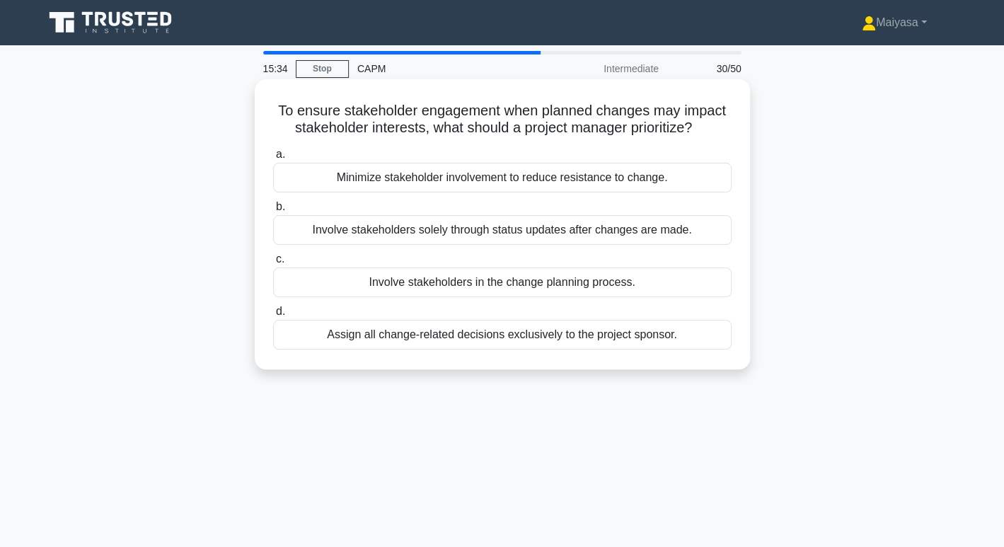
click at [576, 281] on div "Involve stakeholders in the change planning process." at bounding box center [502, 283] width 459 height 30
click at [273, 264] on input "c. Involve stakeholders in the change planning process." at bounding box center [273, 259] width 0 height 9
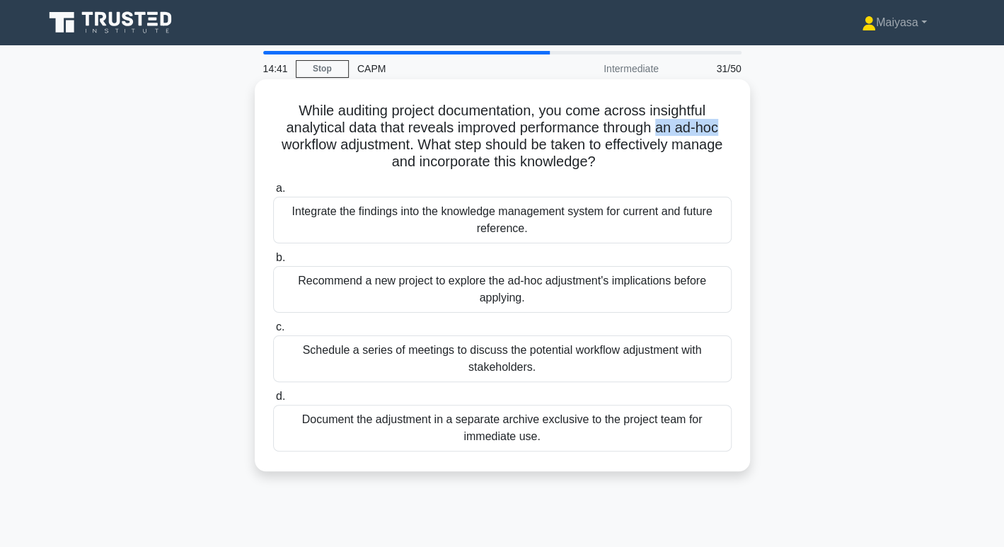
drag, startPoint x: 661, startPoint y: 131, endPoint x: 737, endPoint y: 122, distance: 76.2
click at [737, 122] on div "While auditing project documentation, you come across insightful analytical dat…" at bounding box center [502, 275] width 484 height 381
click at [527, 141] on h5 "While auditing project documentation, you come across insightful analytical dat…" at bounding box center [502, 136] width 461 height 69
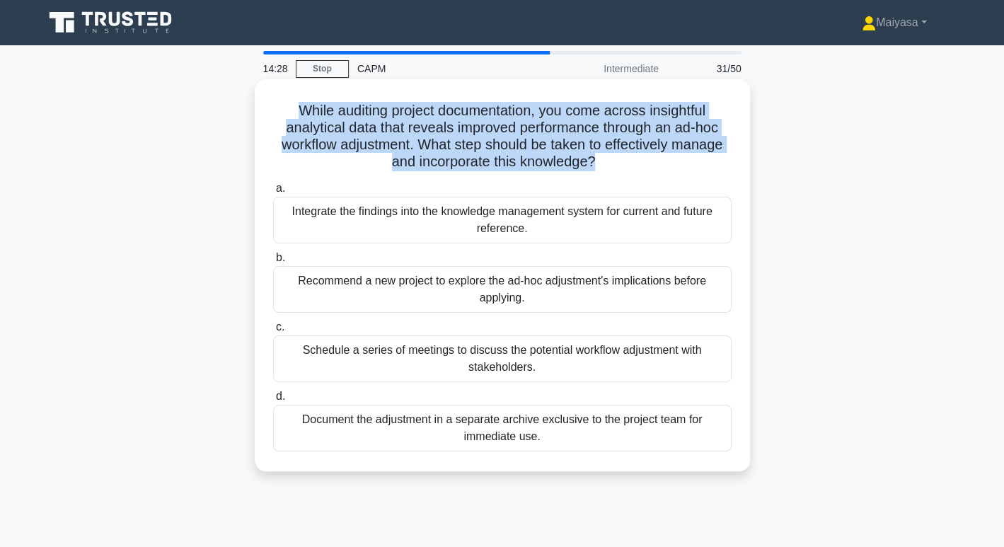
click at [527, 141] on h5 "While auditing project documentation, you come across insightful analytical dat…" at bounding box center [502, 136] width 461 height 69
click at [325, 93] on div "While auditing project documentation, you come across insightful analytical dat…" at bounding box center [502, 275] width 484 height 381
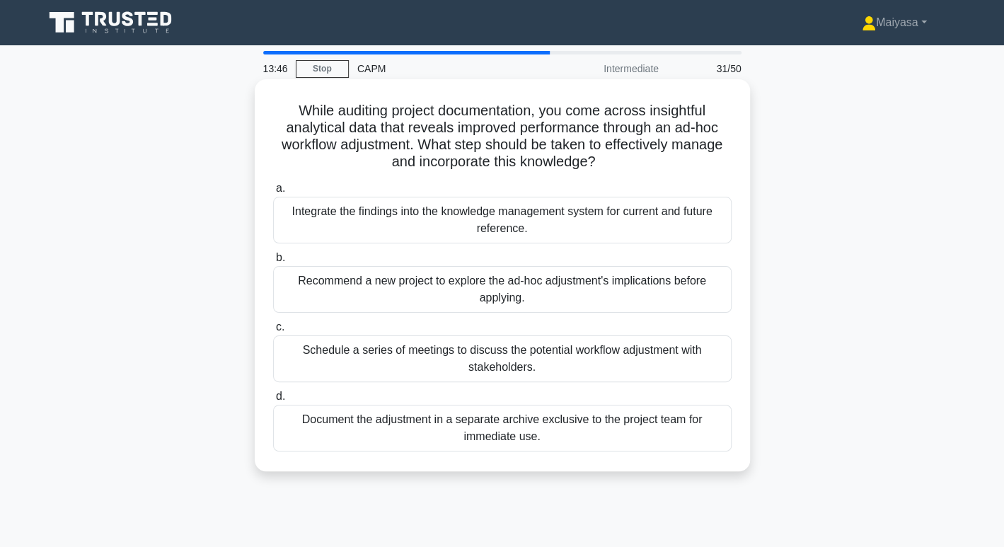
drag, startPoint x: 277, startPoint y: 114, endPoint x: 607, endPoint y: 448, distance: 469.4
click at [607, 448] on div "While auditing project documentation, you come across insightful analytical dat…" at bounding box center [502, 275] width 484 height 381
click at [568, 224] on div "Integrate the findings into the knowledge management system for current and fut…" at bounding box center [502, 220] width 459 height 47
click at [273, 193] on input "a. Integrate the findings into the knowledge management system for current and …" at bounding box center [273, 188] width 0 height 9
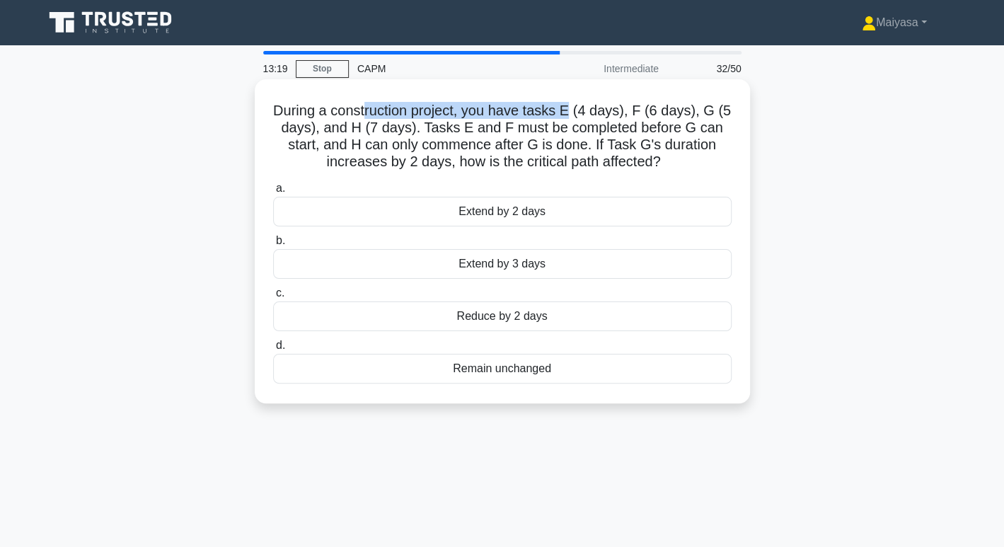
drag, startPoint x: 369, startPoint y: 109, endPoint x: 574, endPoint y: 107, distance: 205.3
click at [574, 107] on h5 "During a construction project, you have tasks E (4 days), F (6 days), G (5 days…" at bounding box center [502, 136] width 461 height 69
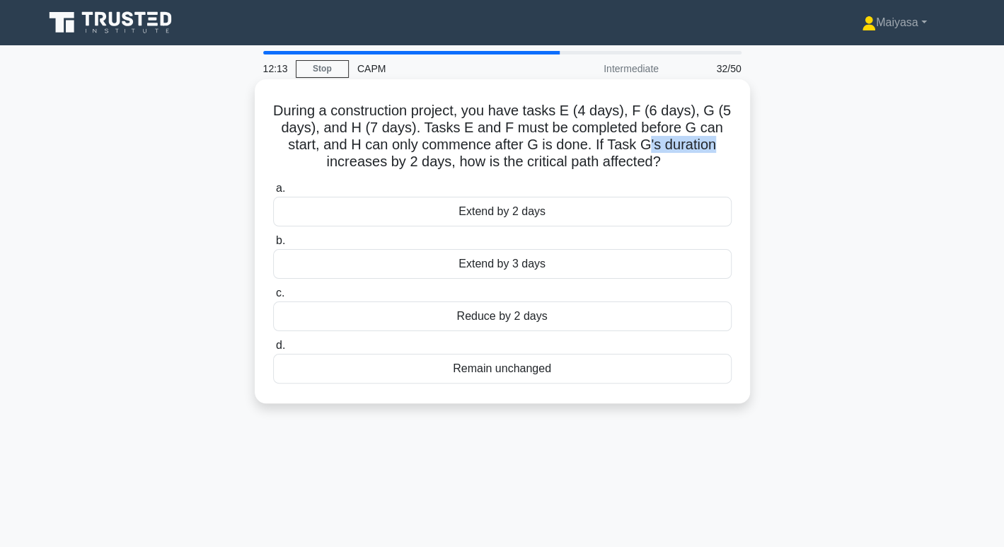
drag, startPoint x: 649, startPoint y: 147, endPoint x: 727, endPoint y: 149, distance: 77.9
click at [727, 149] on h5 "During a construction project, you have tasks E (4 days), F (6 days), G (5 days…" at bounding box center [502, 136] width 461 height 69
click at [524, 207] on div "Extend by 2 days" at bounding box center [502, 212] width 459 height 30
click at [273, 193] on input "a. Extend by 2 days" at bounding box center [273, 188] width 0 height 9
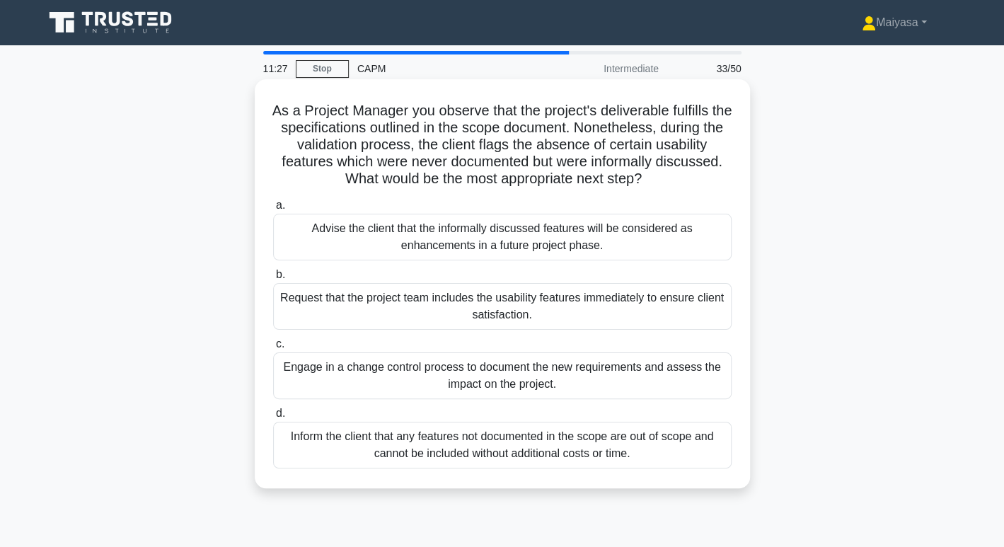
click at [551, 383] on div "Engage in a change control process to document the new requirements and assess …" at bounding box center [502, 375] width 459 height 47
click at [273, 349] on input "c. Engage in a change control process to document the new requirements and asse…" at bounding box center [273, 344] width 0 height 9
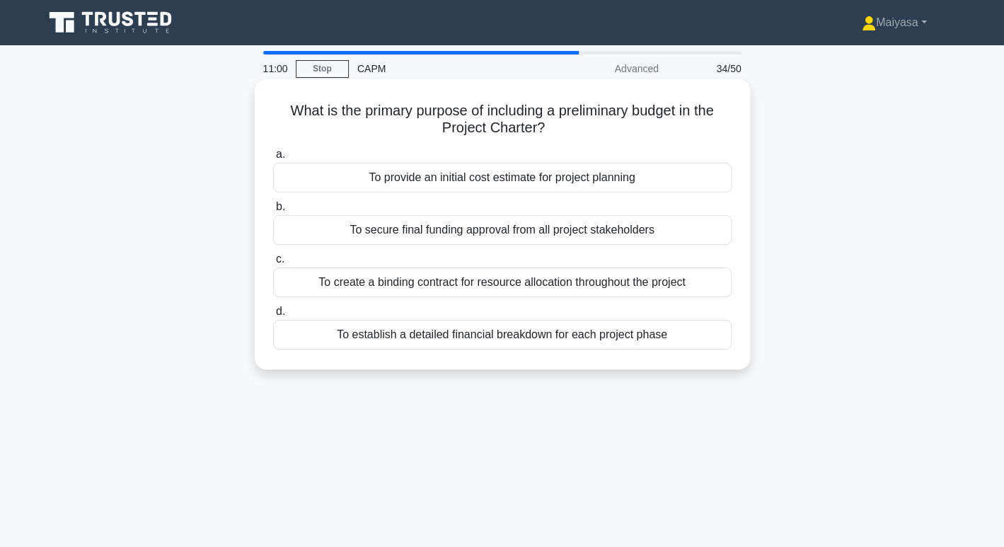
click at [602, 331] on div "To establish a detailed financial breakdown for each project phase" at bounding box center [502, 335] width 459 height 30
click at [273, 316] on input "d. To establish a detailed financial breakdown for each project phase" at bounding box center [273, 311] width 0 height 9
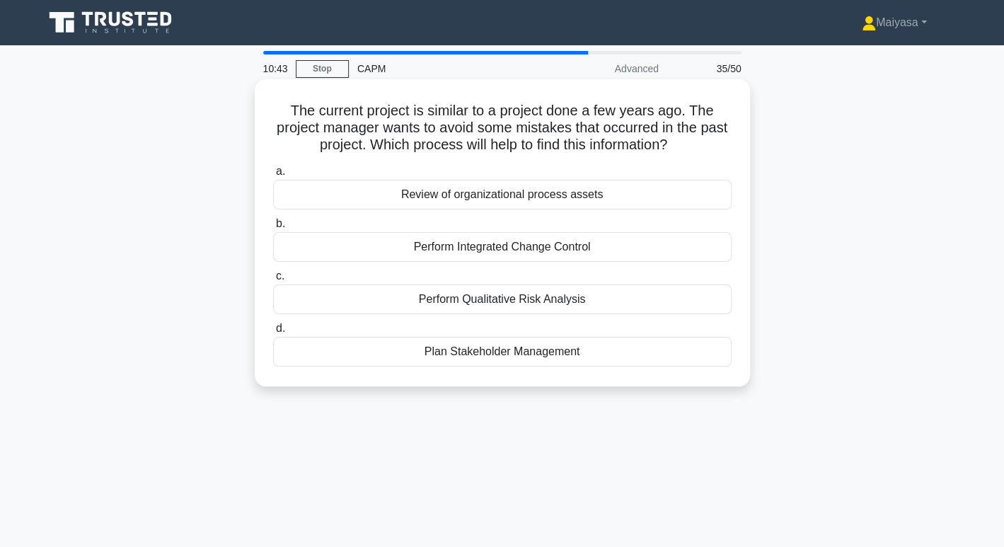
click at [617, 198] on div "Review of organizational process assets" at bounding box center [502, 195] width 459 height 30
click at [273, 176] on input "a. Review of organizational process assets" at bounding box center [273, 171] width 0 height 9
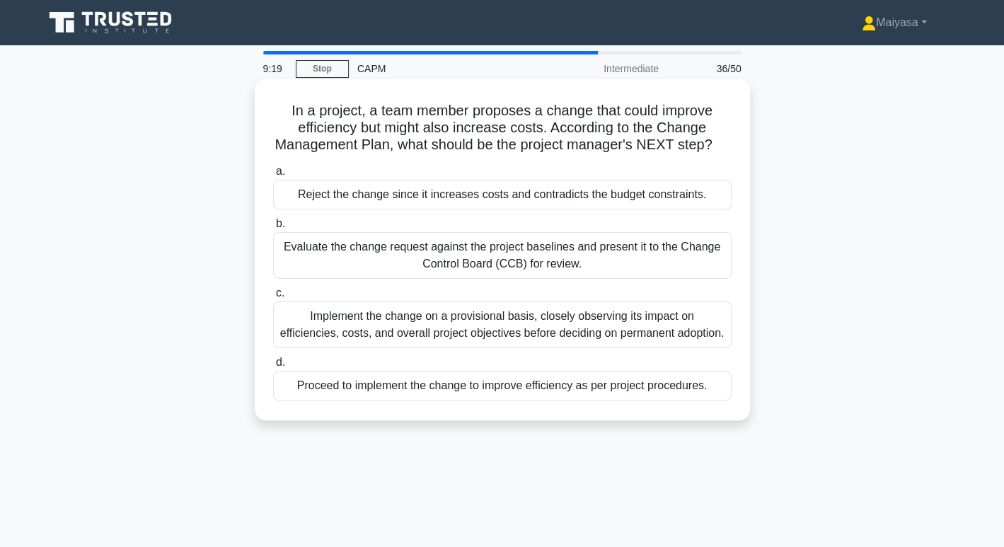
click at [631, 263] on div "Evaluate the change request against the project baselines and present it to the…" at bounding box center [502, 255] width 459 height 47
click at [273, 229] on input "b. Evaluate the change request against the project baselines and present it to …" at bounding box center [273, 223] width 0 height 9
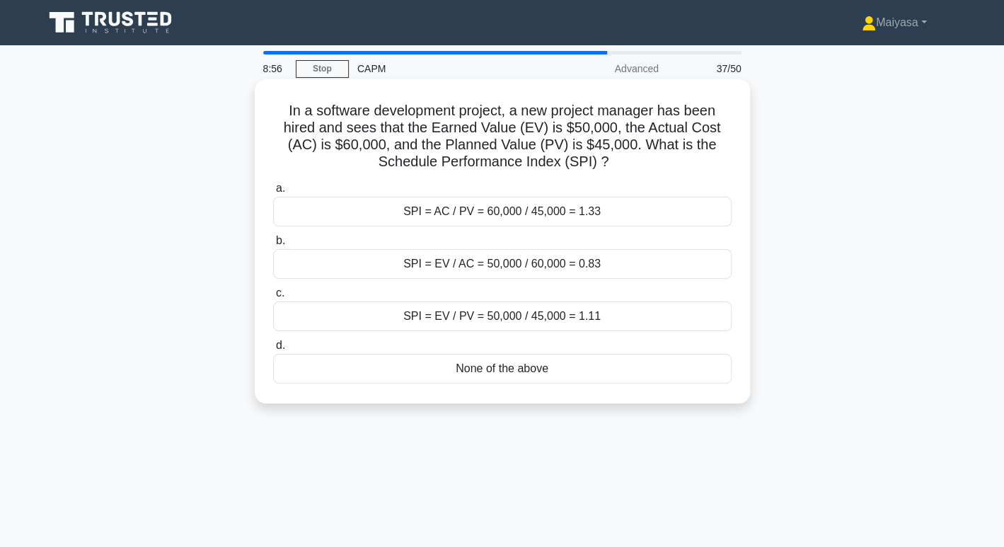
click at [497, 324] on div "SPI = EV / PV = 50,000 / 45,000 = 1.11" at bounding box center [502, 316] width 459 height 30
click at [273, 298] on input "c. SPI = EV / PV = 50,000 / 45,000 = 1.11" at bounding box center [273, 293] width 0 height 9
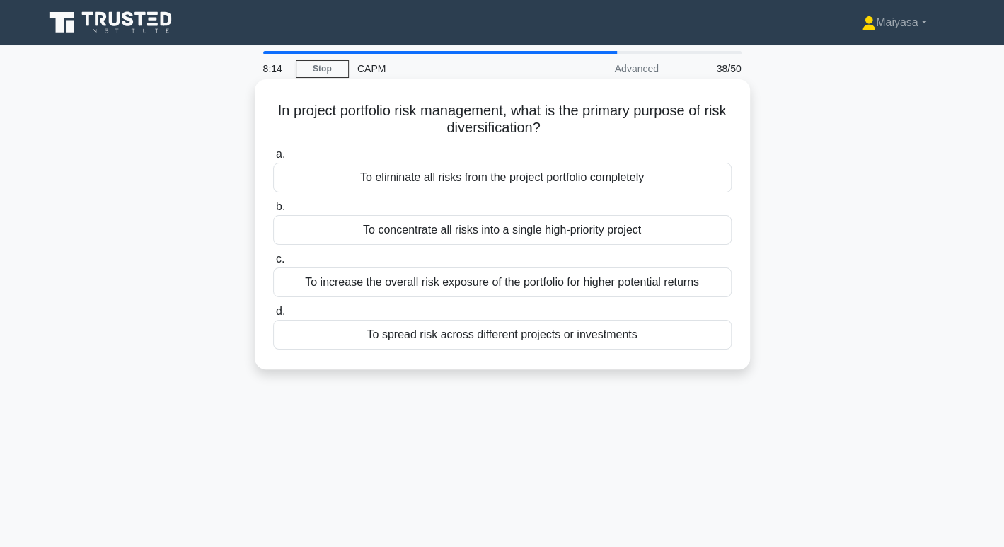
drag, startPoint x: 415, startPoint y: 125, endPoint x: 570, endPoint y: 125, distance: 154.3
click at [570, 125] on h5 "In project portfolio risk management, what is the primary purpose of risk diver…" at bounding box center [502, 119] width 461 height 35
click at [481, 180] on div "To eliminate all risks from the project portfolio completely" at bounding box center [502, 178] width 459 height 30
click at [273, 159] on input "a. To eliminate all risks from the project portfolio completely" at bounding box center [273, 154] width 0 height 9
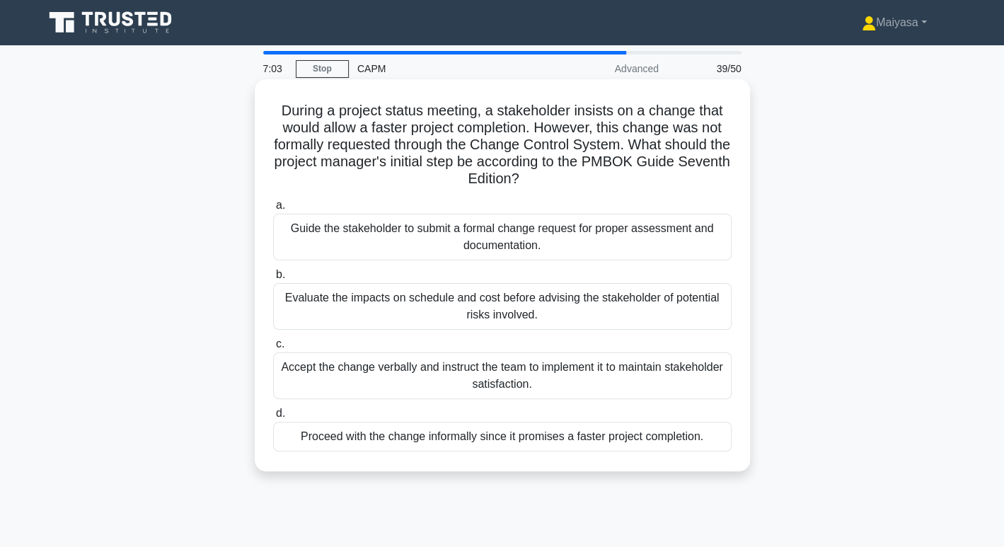
click at [447, 244] on div "Guide the stakeholder to submit a formal change request for proper assessment a…" at bounding box center [502, 237] width 459 height 47
click at [273, 210] on input "a. Guide the stakeholder to submit a formal change request for proper assessmen…" at bounding box center [273, 205] width 0 height 9
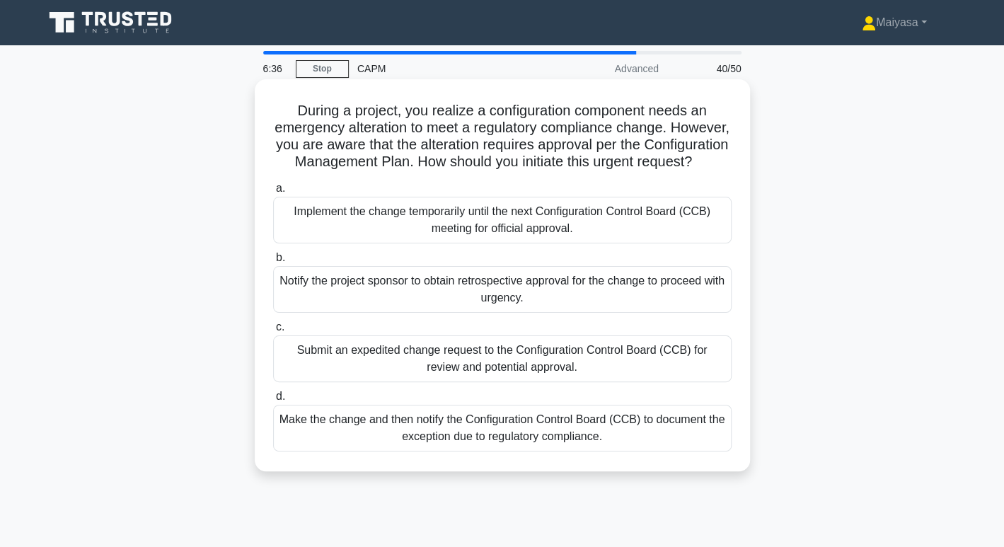
click at [452, 374] on div "Submit an expedited change request to the Configuration Control Board (CCB) for…" at bounding box center [502, 358] width 459 height 47
click at [273, 332] on input "c. Submit an expedited change request to the Configuration Control Board (CCB) …" at bounding box center [273, 327] width 0 height 9
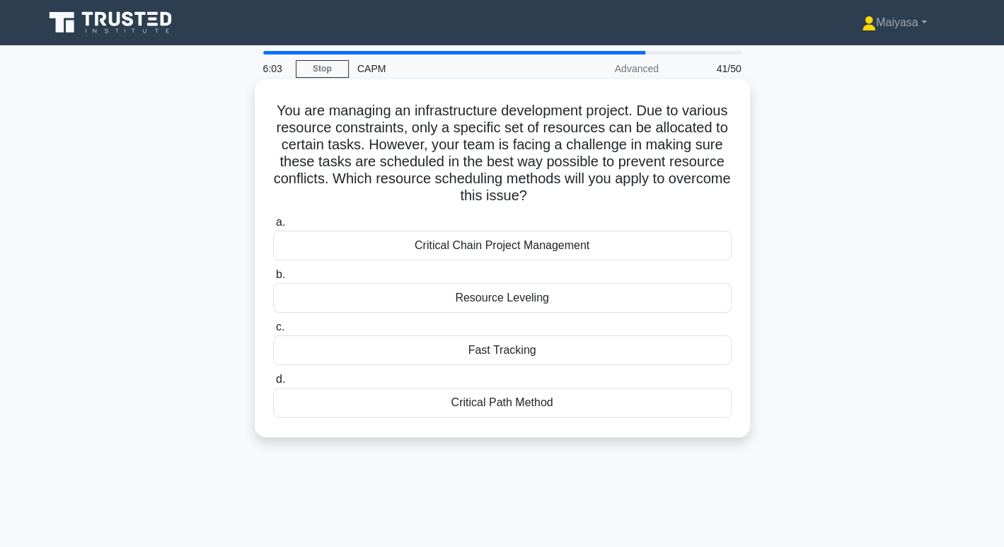
click at [562, 304] on div "Resource Leveling" at bounding box center [502, 298] width 459 height 30
click at [273, 280] on input "b. Resource Leveling" at bounding box center [273, 274] width 0 height 9
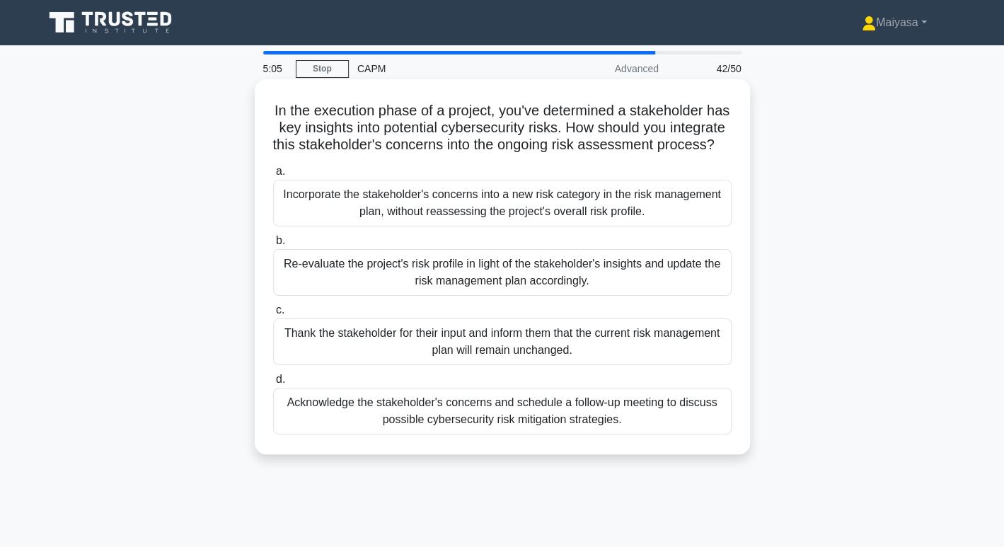
click at [591, 292] on div "Re-evaluate the project's risk profile in light of the stakeholder's insights a…" at bounding box center [502, 272] width 459 height 47
click at [273, 246] on input "b. Re-evaluate the project's risk profile in light of the stakeholder's insight…" at bounding box center [273, 240] width 0 height 9
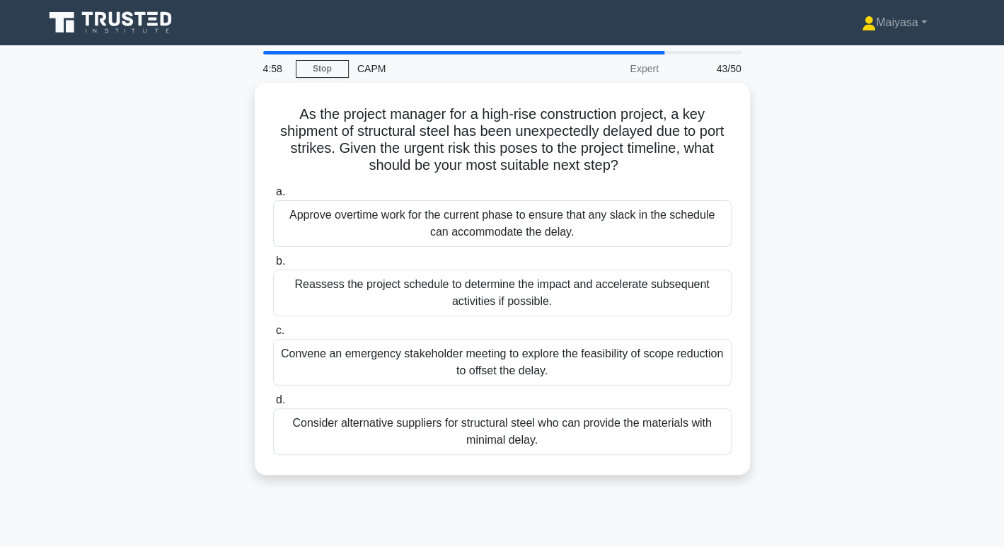
click at [591, 292] on div "Reassess the project schedule to determine the impact and accelerate subsequent…" at bounding box center [502, 293] width 459 height 47
click at [273, 266] on input "b. Reassess the project schedule to determine the impact and accelerate subsequ…" at bounding box center [273, 261] width 0 height 9
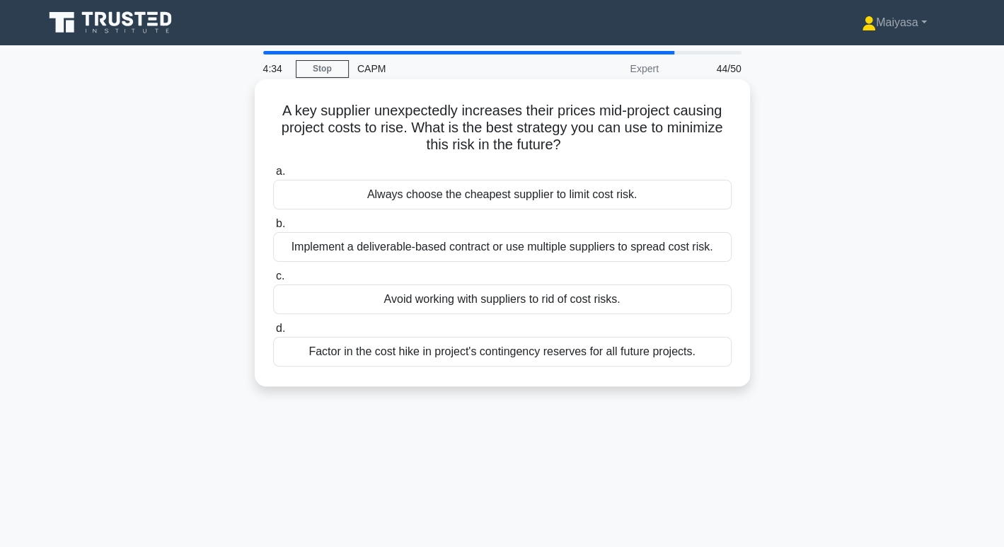
click at [590, 348] on div "Factor in the cost hike in project's contingency reserves for all future projec…" at bounding box center [502, 352] width 459 height 30
click at [273, 333] on input "d. Factor in the cost hike in project's contingency reserves for all future pro…" at bounding box center [273, 328] width 0 height 9
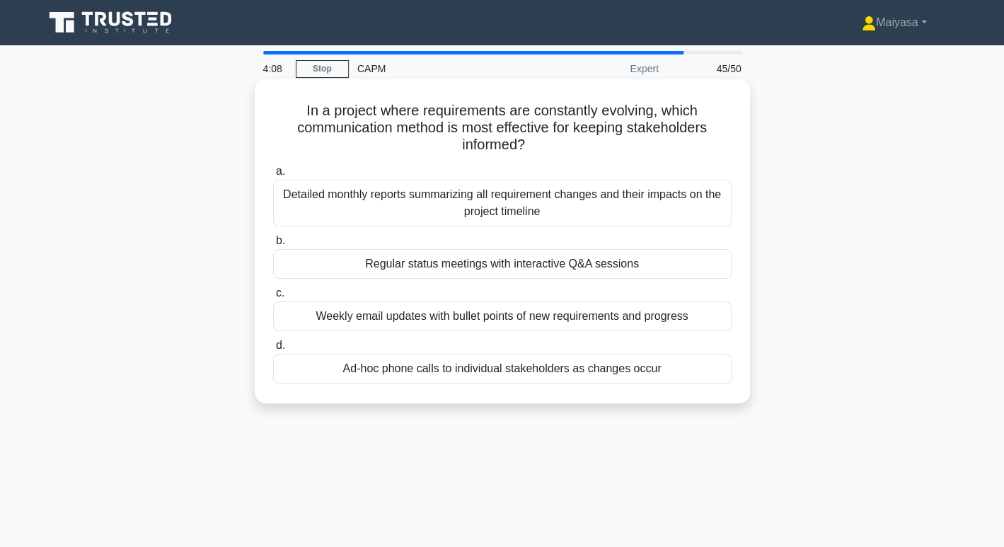
click at [687, 222] on div "Detailed monthly reports summarizing all requirement changes and their impacts …" at bounding box center [502, 203] width 459 height 47
click at [273, 176] on input "a. Detailed monthly reports summarizing all requirement changes and their impac…" at bounding box center [273, 171] width 0 height 9
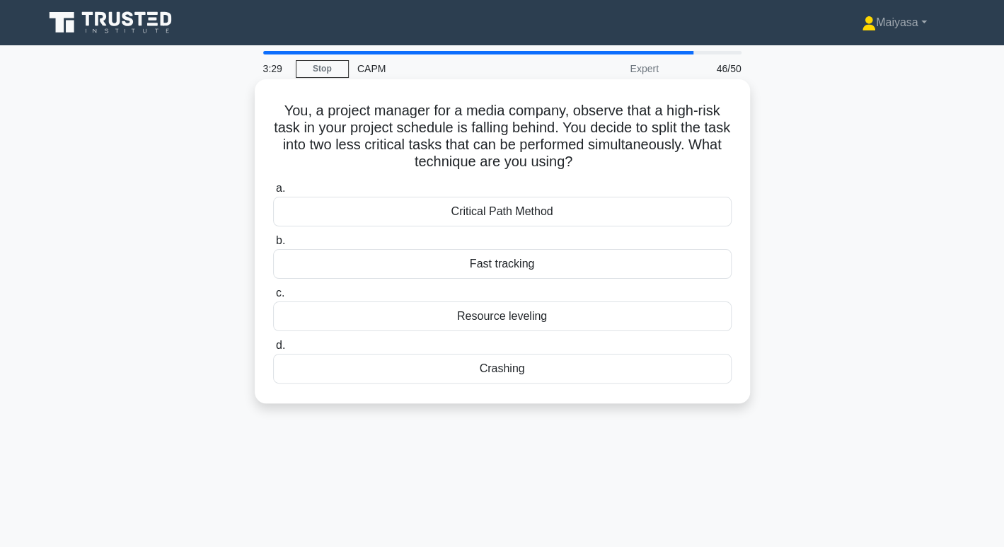
click at [669, 253] on div "Fast tracking" at bounding box center [502, 264] width 459 height 30
click at [273, 246] on input "b. Fast tracking" at bounding box center [273, 240] width 0 height 9
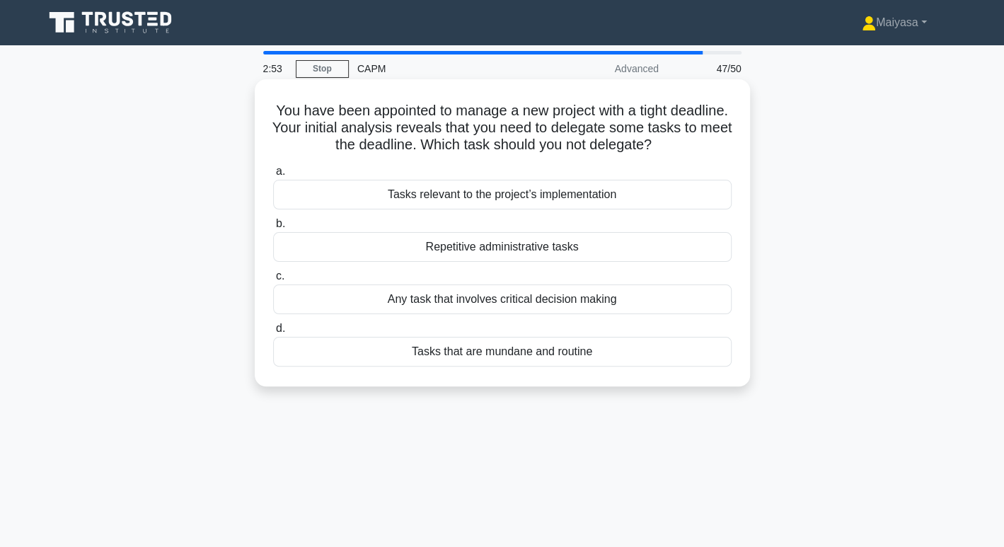
click at [648, 304] on div "Any task that involves critical decision making" at bounding box center [502, 300] width 459 height 30
click at [273, 281] on input "c. Any task that involves critical decision making" at bounding box center [273, 276] width 0 height 9
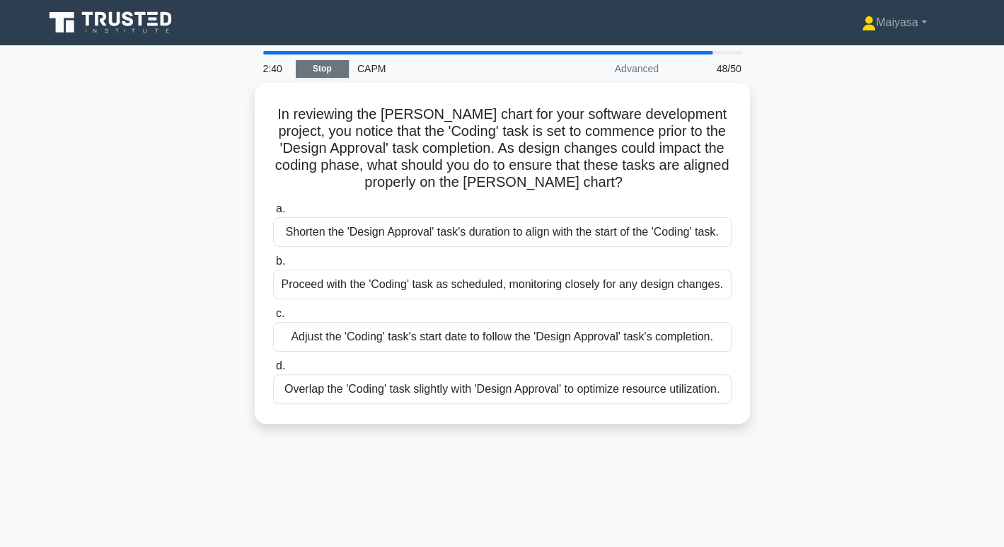
click at [332, 65] on link "Stop" at bounding box center [322, 69] width 53 height 18
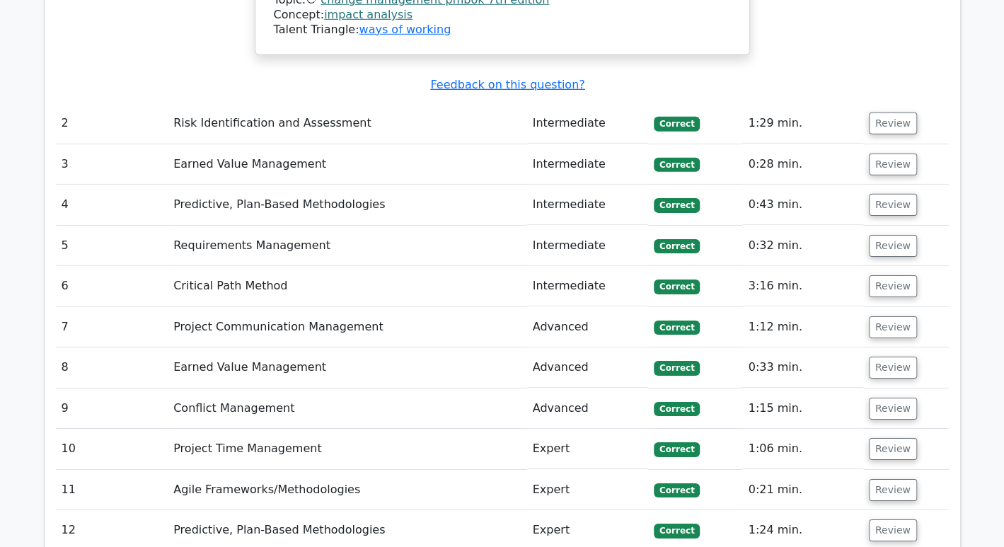
scroll to position [2340, 0]
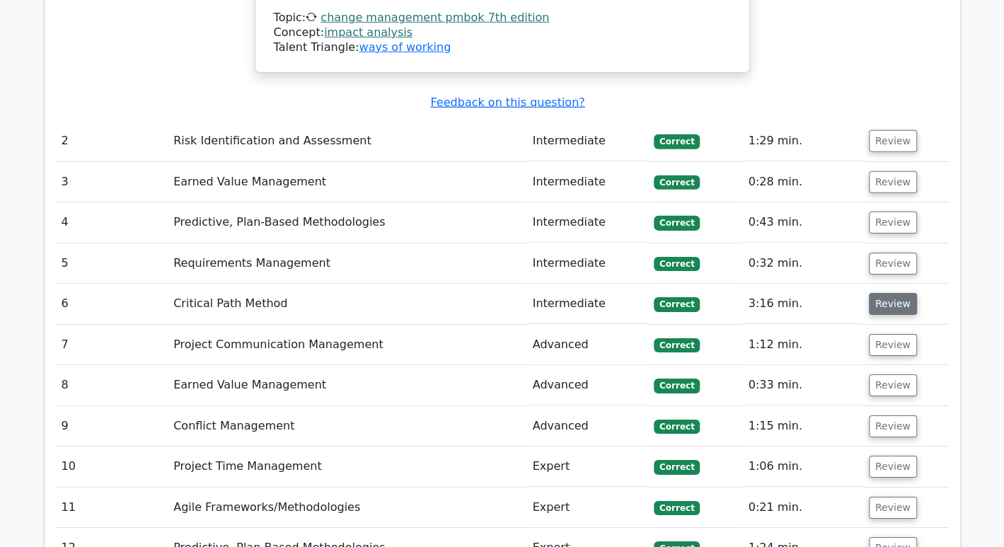
click at [885, 293] on button "Review" at bounding box center [893, 304] width 48 height 22
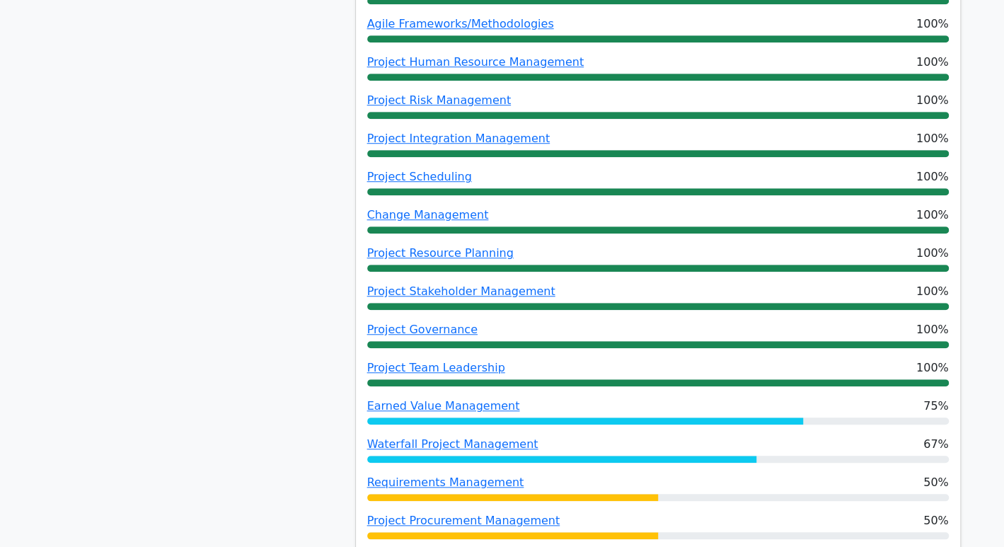
scroll to position [474, 0]
